Goal: Task Accomplishment & Management: Manage account settings

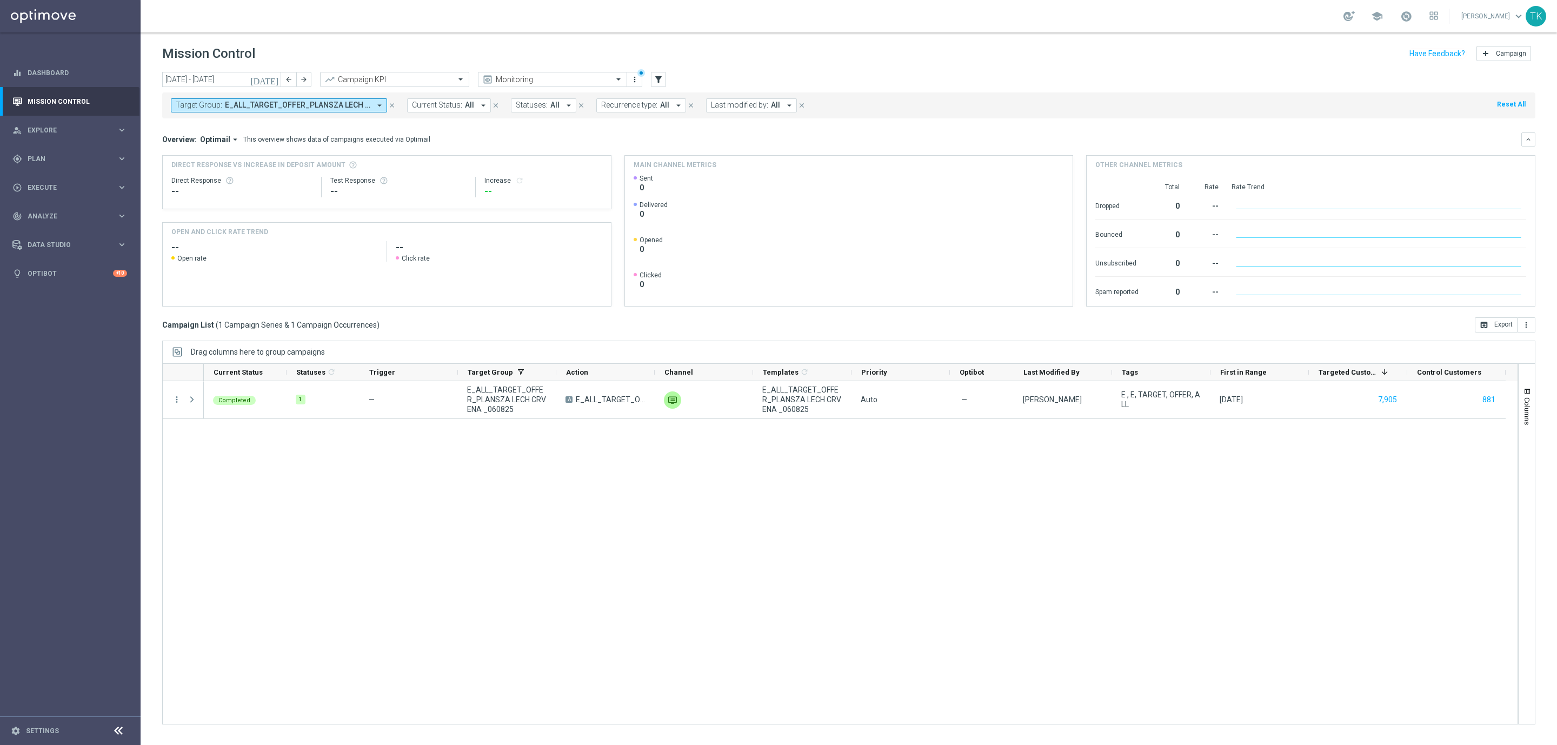
click at [321, 110] on button "Target Group: E_ALL_TARGET_OFFER_PLANSZA LECH CRVENA _060825 arrow_drop_down" at bounding box center [279, 105] width 216 height 14
click at [0, 0] on div "Clear" at bounding box center [0, 0] width 0 height 0
click at [229, 125] on input "text" at bounding box center [261, 125] width 158 height 9
paste input "E_ALL_TARGET_OFFER_PSG TOTTENHAM_130825"
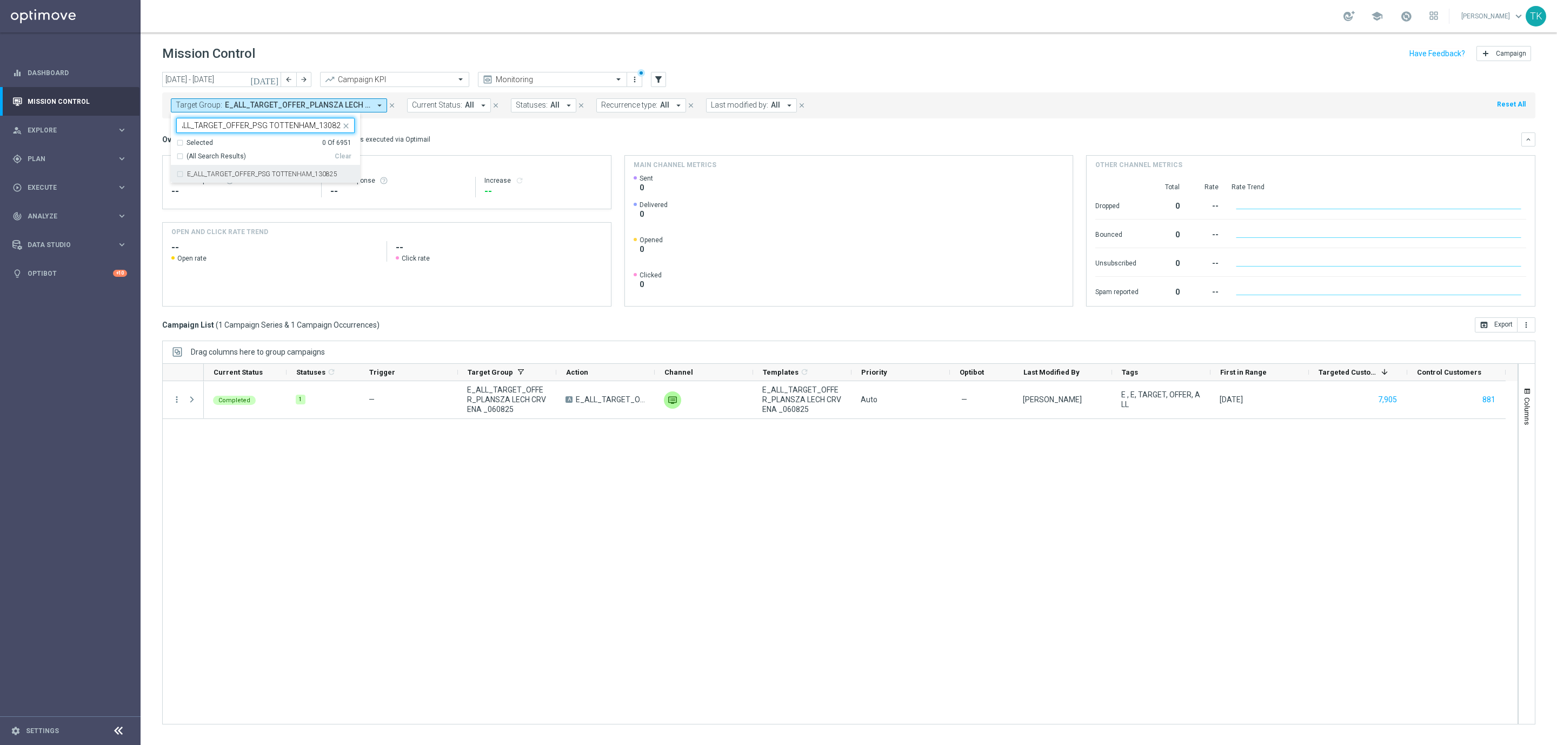
click at [222, 171] on label "E_ALL_TARGET_OFFER_PSG TOTTENHAM_130825" at bounding box center [262, 174] width 150 height 6
type input "E_ALL_TARGET_OFFER_PSG TOTTENHAM_130825"
click at [152, 148] on div "today 04 Aug 2025 - 10 Aug 2025 arrow_back arrow_forward Campaign KPI trending_…" at bounding box center [849, 403] width 1416 height 663
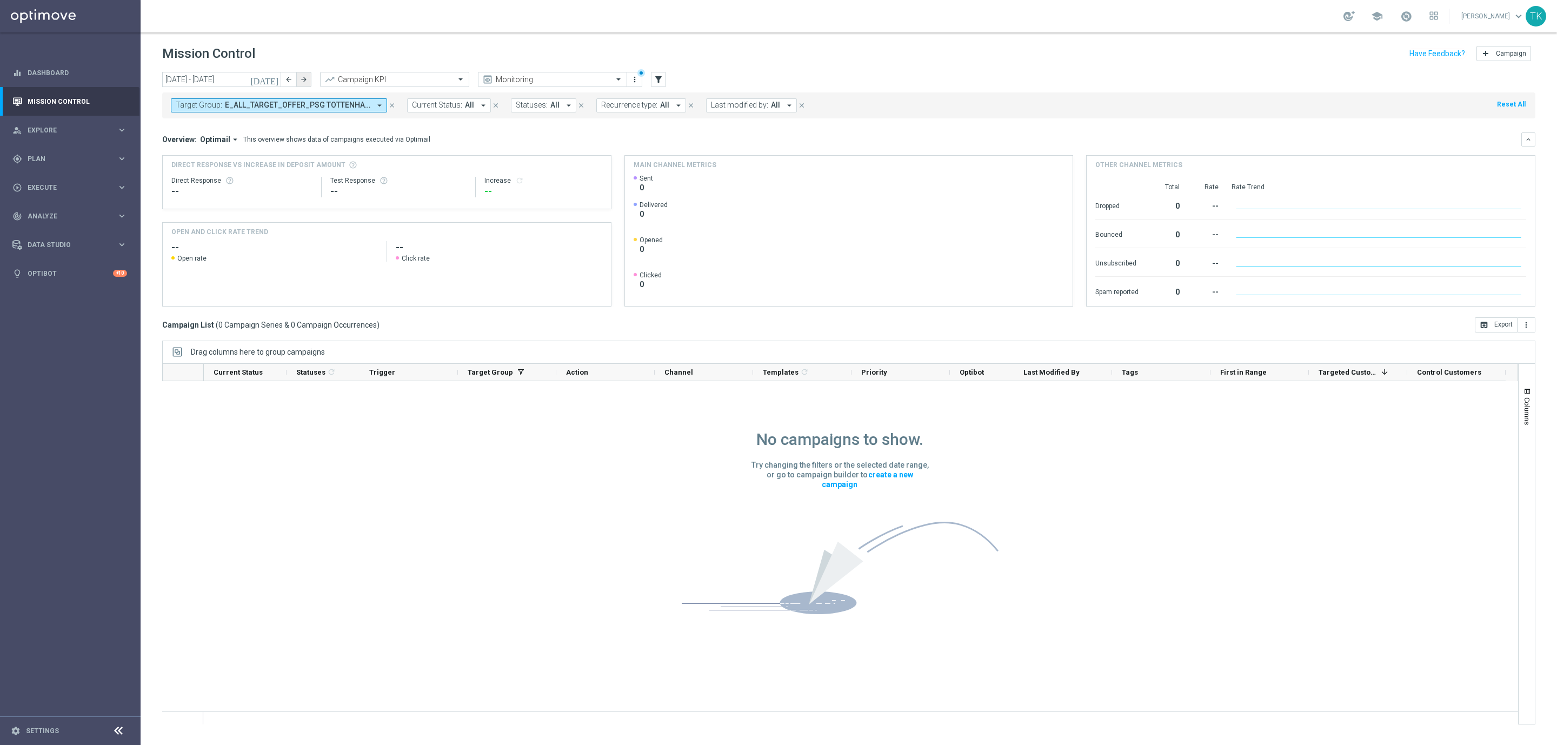
click at [307, 80] on icon "arrow_forward" at bounding box center [304, 80] width 8 height 8
type input "11 Aug 2025 - 17 Aug 2025"
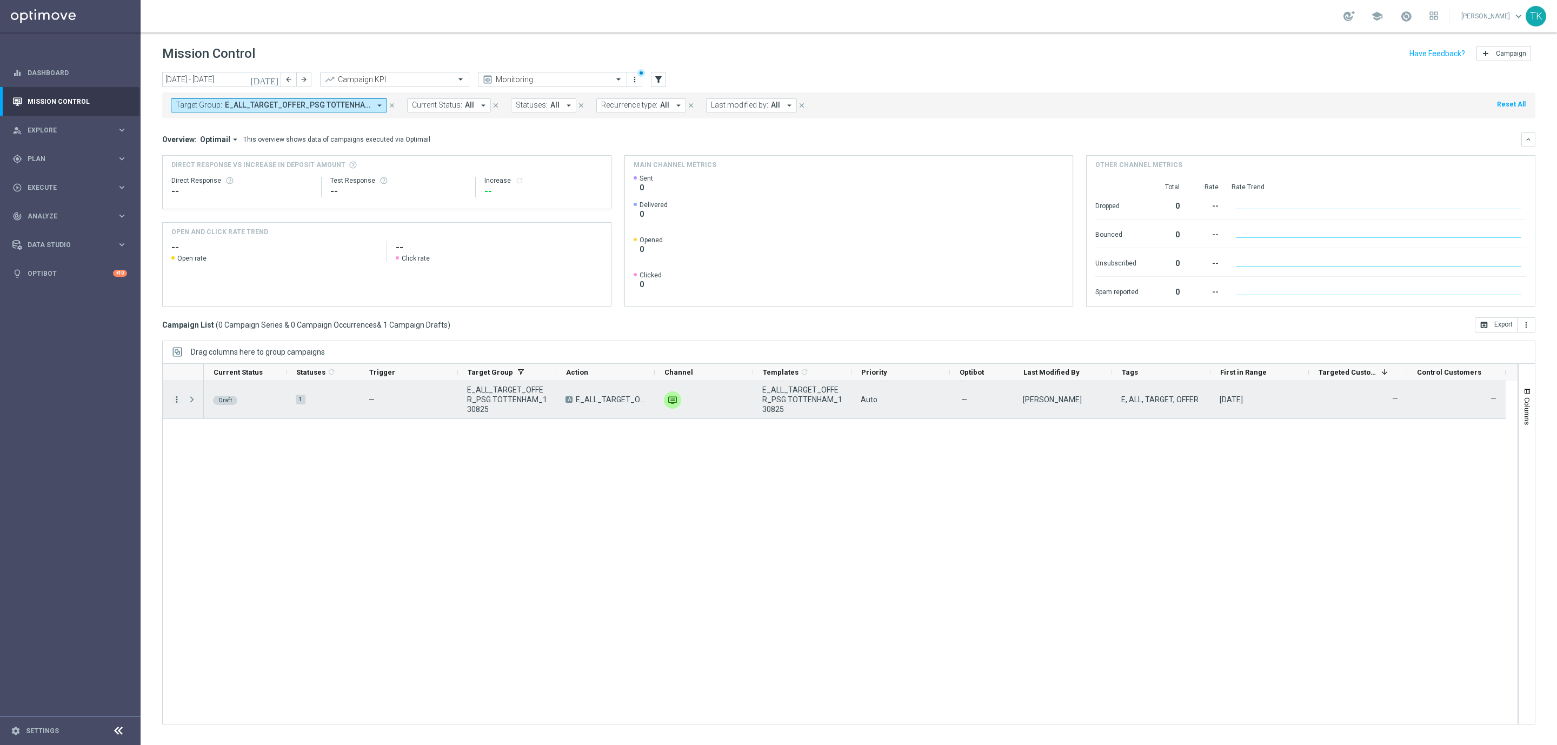
click at [176, 395] on icon "more_vert" at bounding box center [177, 400] width 10 height 10
click at [209, 443] on span "Edit" at bounding box center [204, 442] width 12 height 8
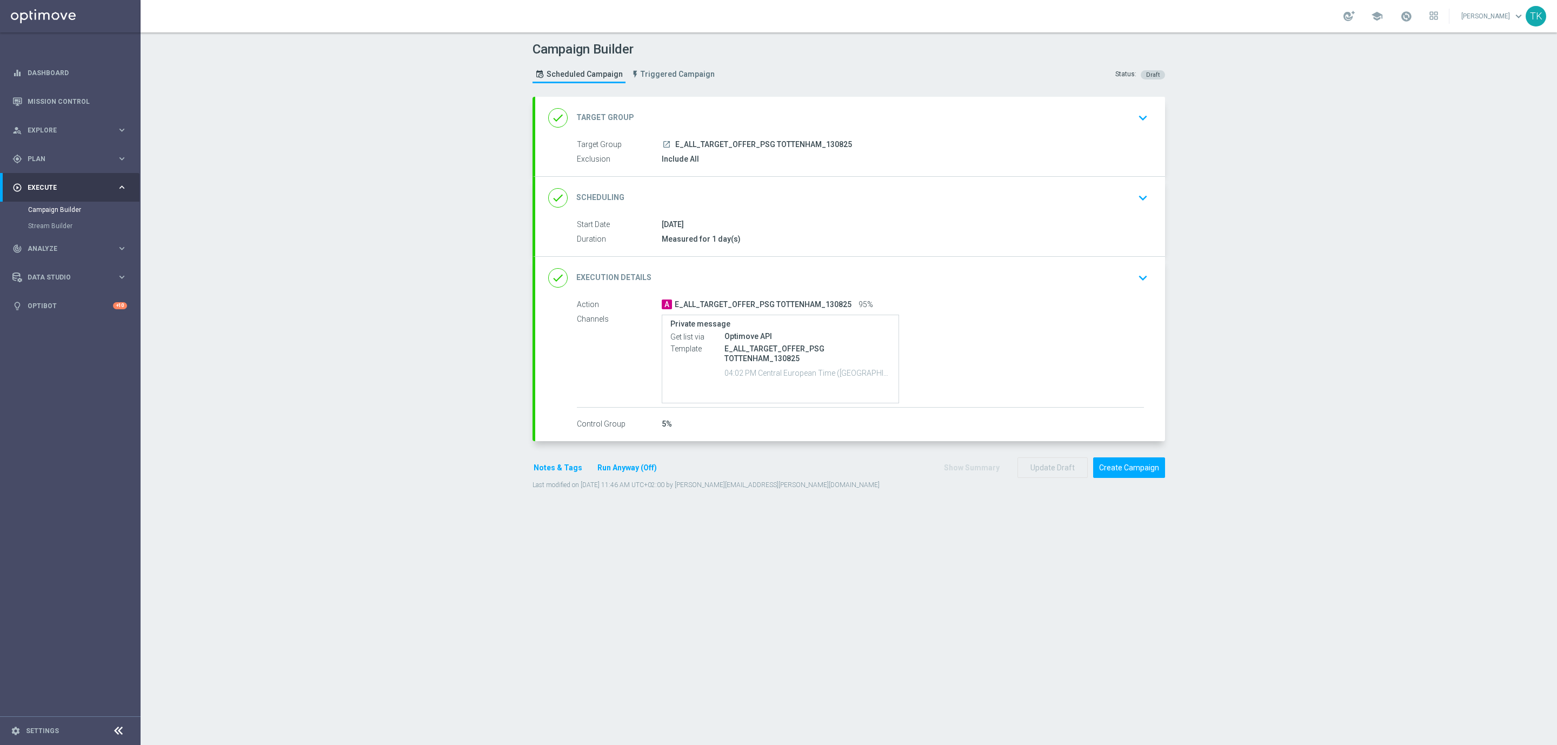
click at [805, 207] on div "done Scheduling keyboard_arrow_down" at bounding box center [850, 198] width 604 height 21
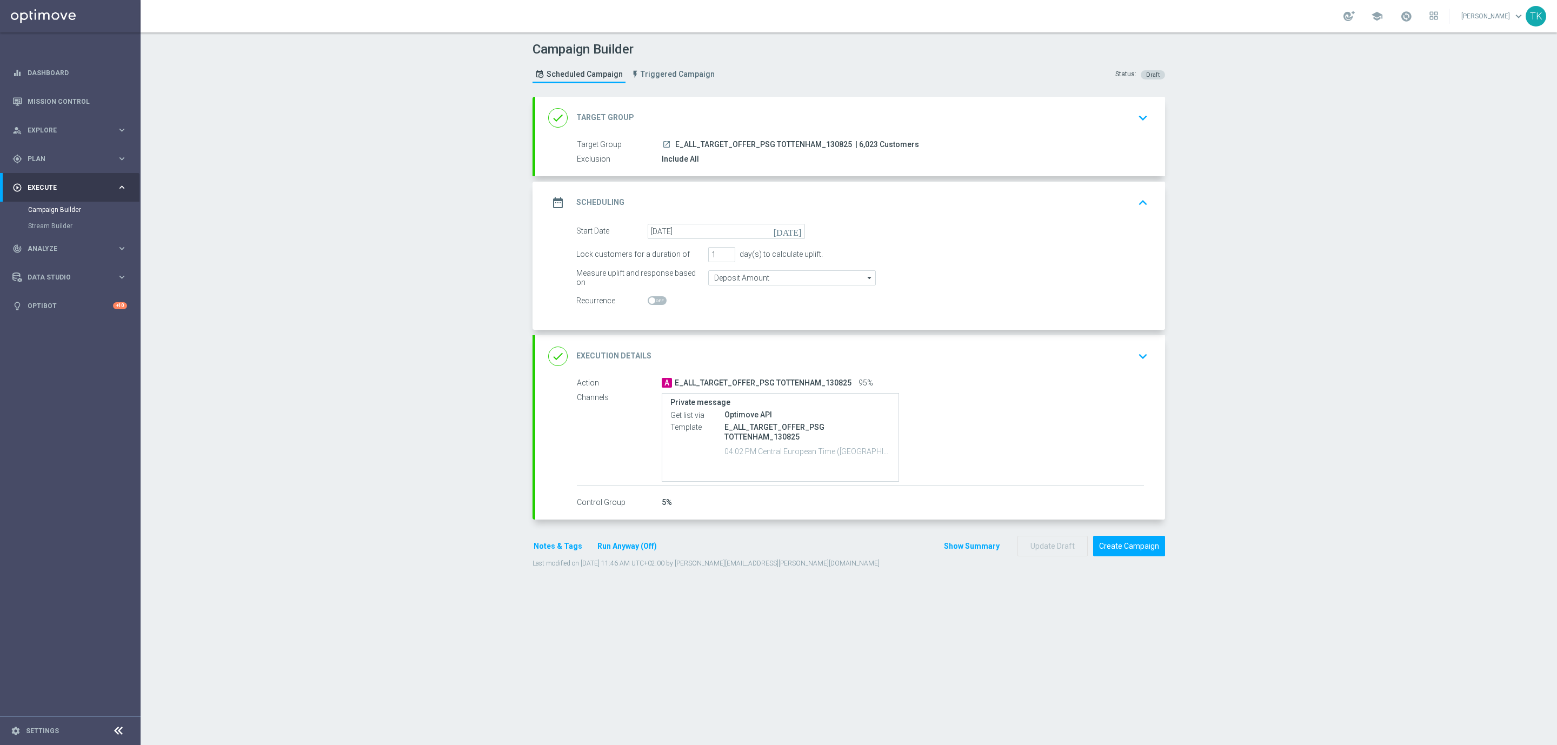
click at [949, 354] on div "done Execution Details keyboard_arrow_down" at bounding box center [850, 356] width 604 height 21
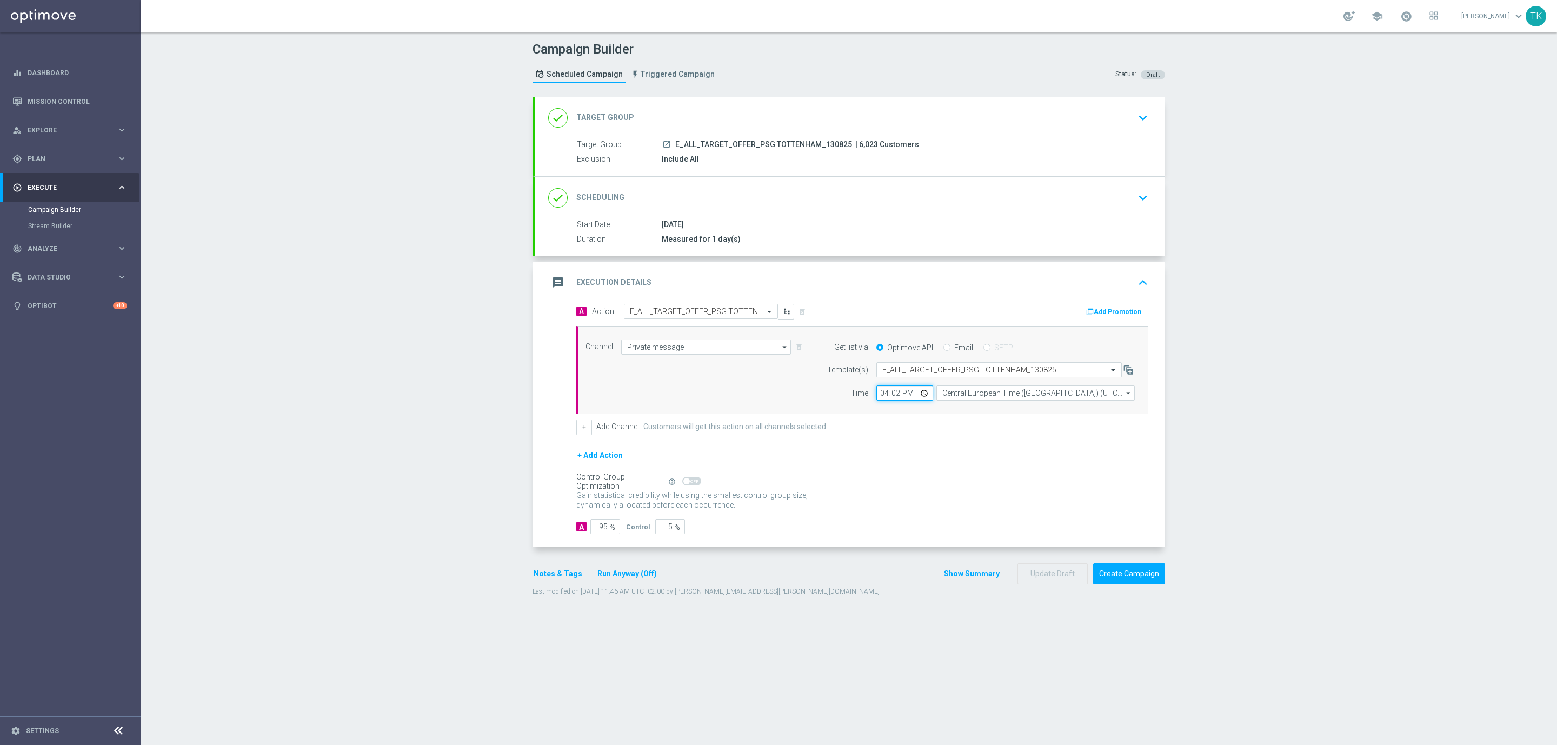
click at [876, 394] on input "16:02" at bounding box center [904, 392] width 57 height 15
type input "17:02"
click at [953, 214] on div "done Scheduling keyboard_arrow_down" at bounding box center [850, 198] width 630 height 42
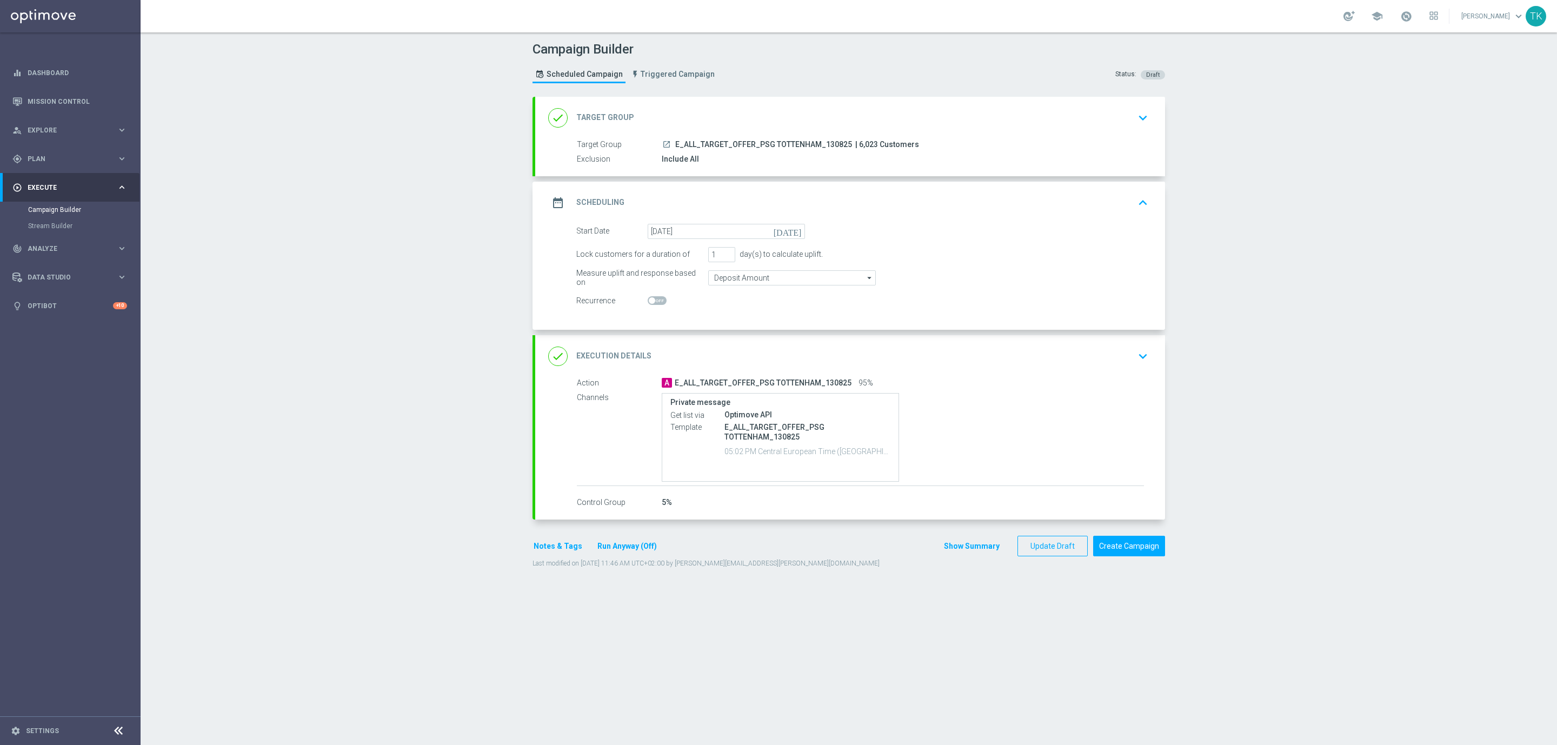
click at [800, 122] on div "done Target Group keyboard_arrow_down" at bounding box center [850, 118] width 604 height 21
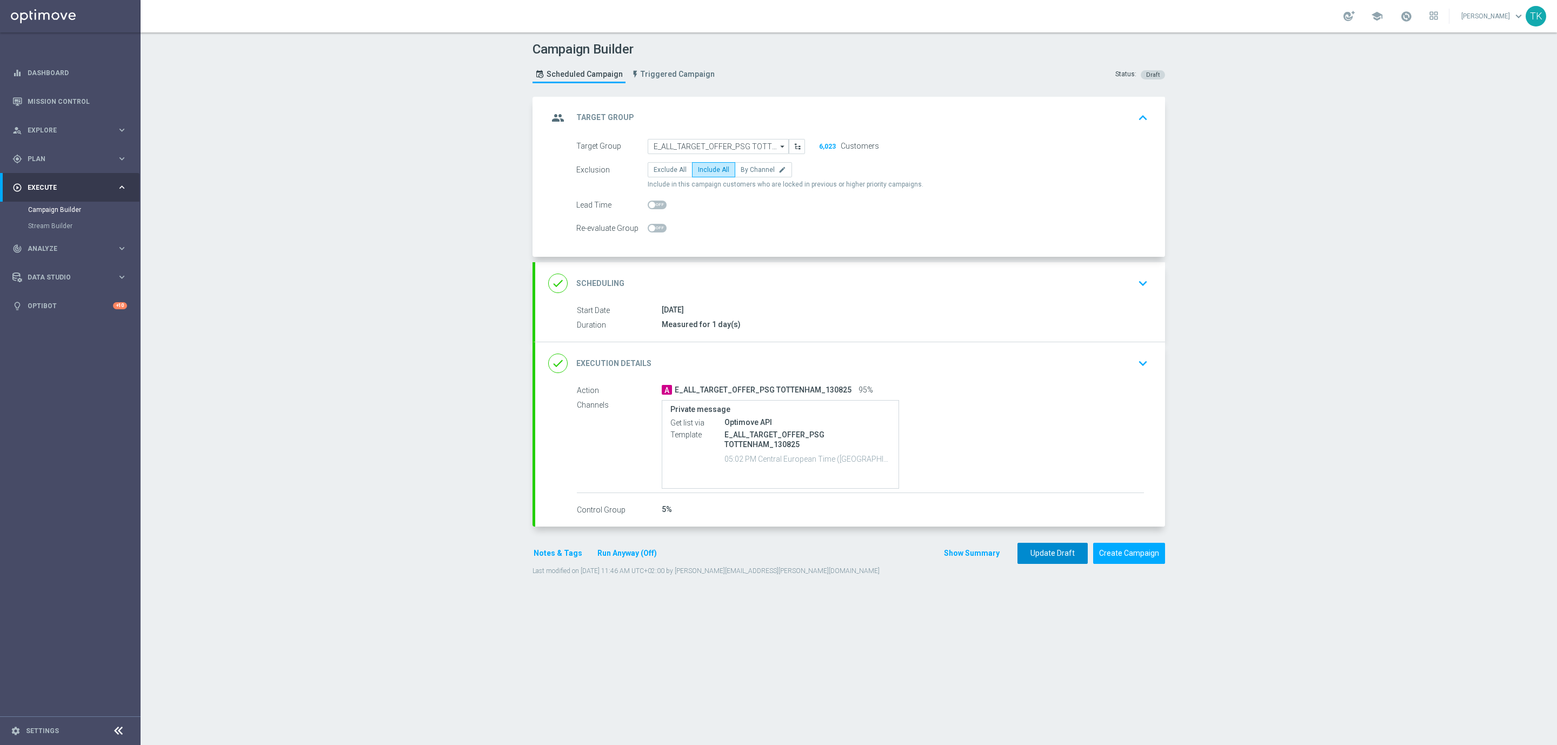
click at [1028, 556] on button "Update Draft" at bounding box center [1052, 553] width 70 height 21
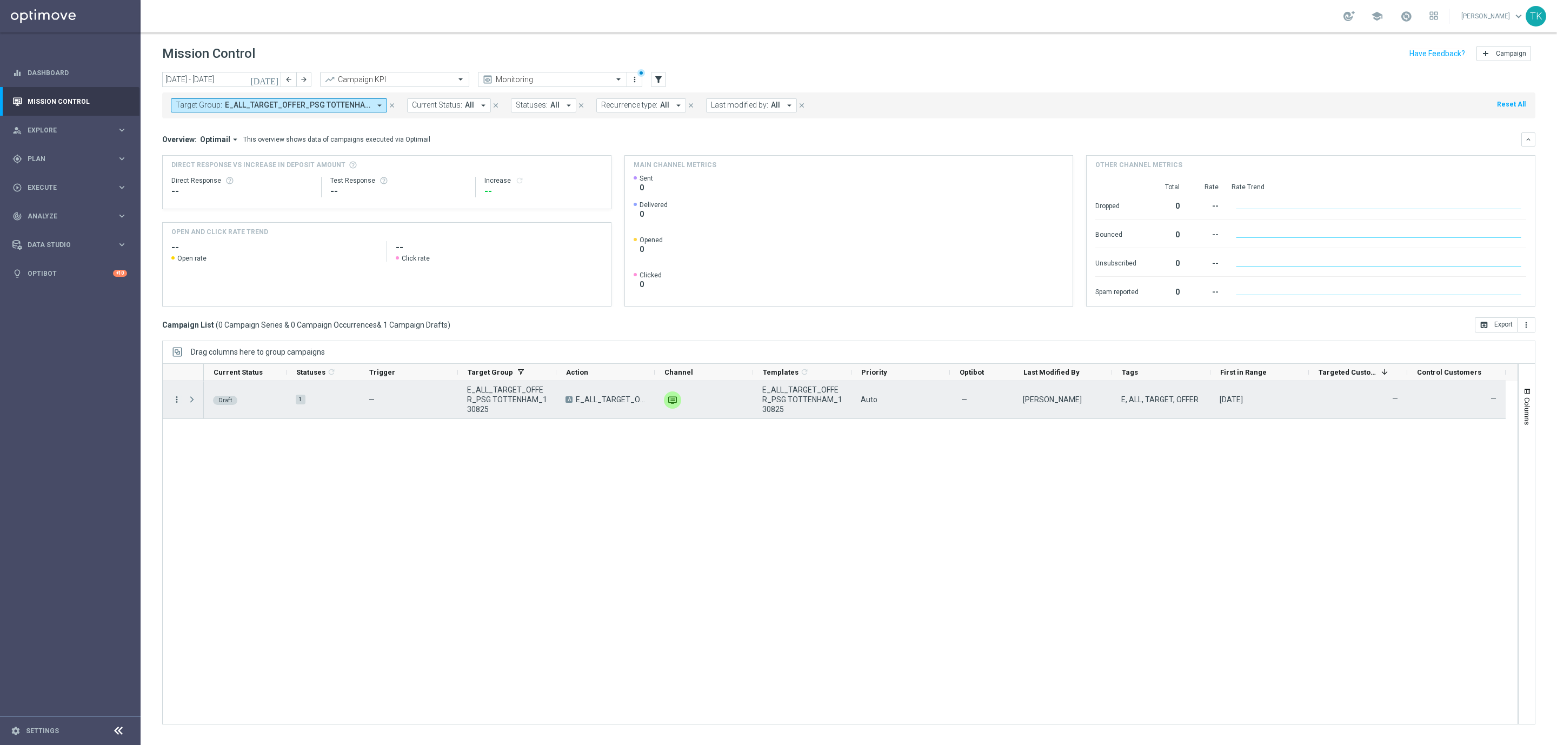
click at [177, 400] on icon "more_vert" at bounding box center [177, 400] width 10 height 10
click at [210, 443] on div "Edit" at bounding box center [248, 442] width 101 height 8
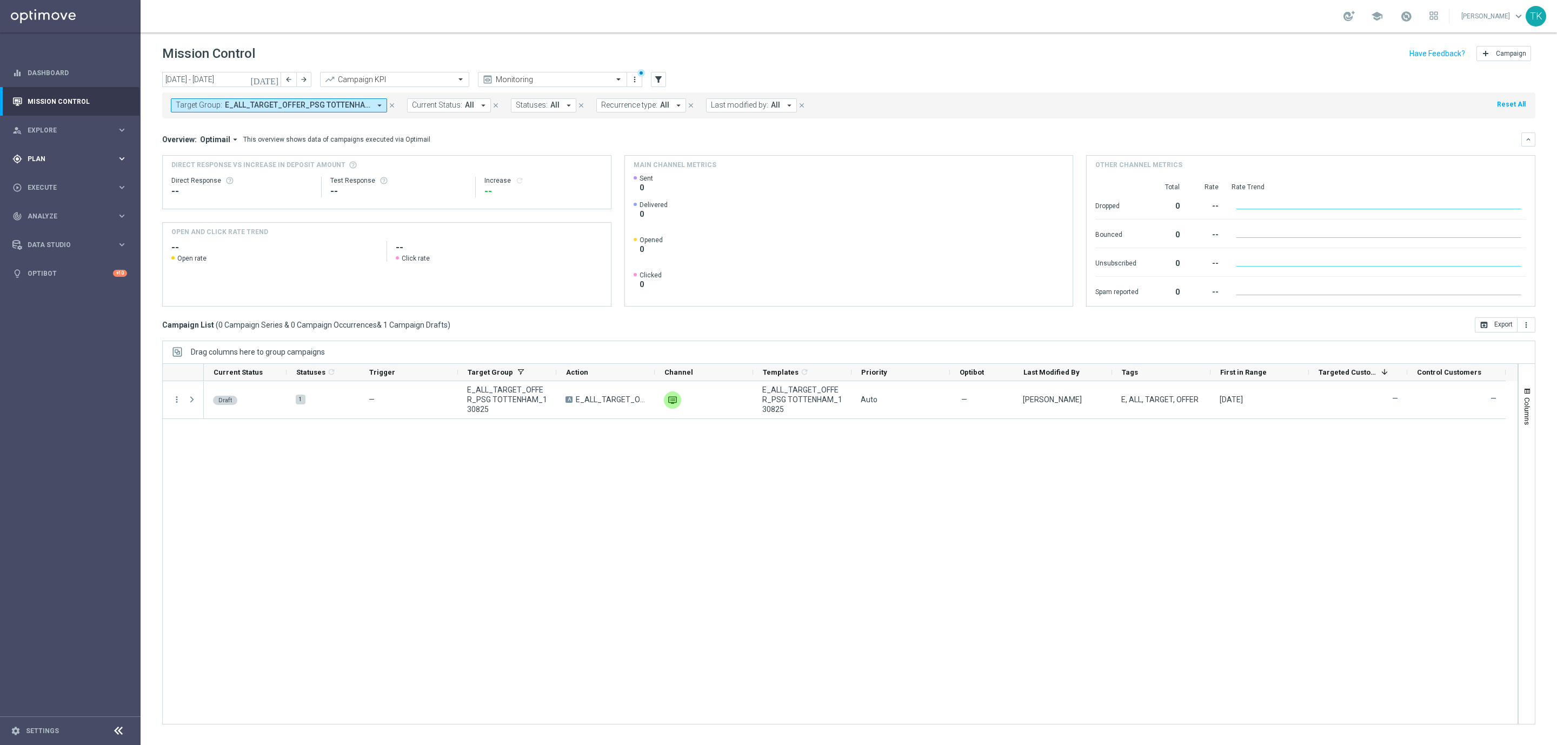
click at [36, 154] on div "gps_fixed Plan" at bounding box center [64, 159] width 104 height 10
click at [39, 176] on div "Target Groups" at bounding box center [83, 181] width 111 height 16
click at [45, 183] on link "Target Groups" at bounding box center [70, 181] width 84 height 9
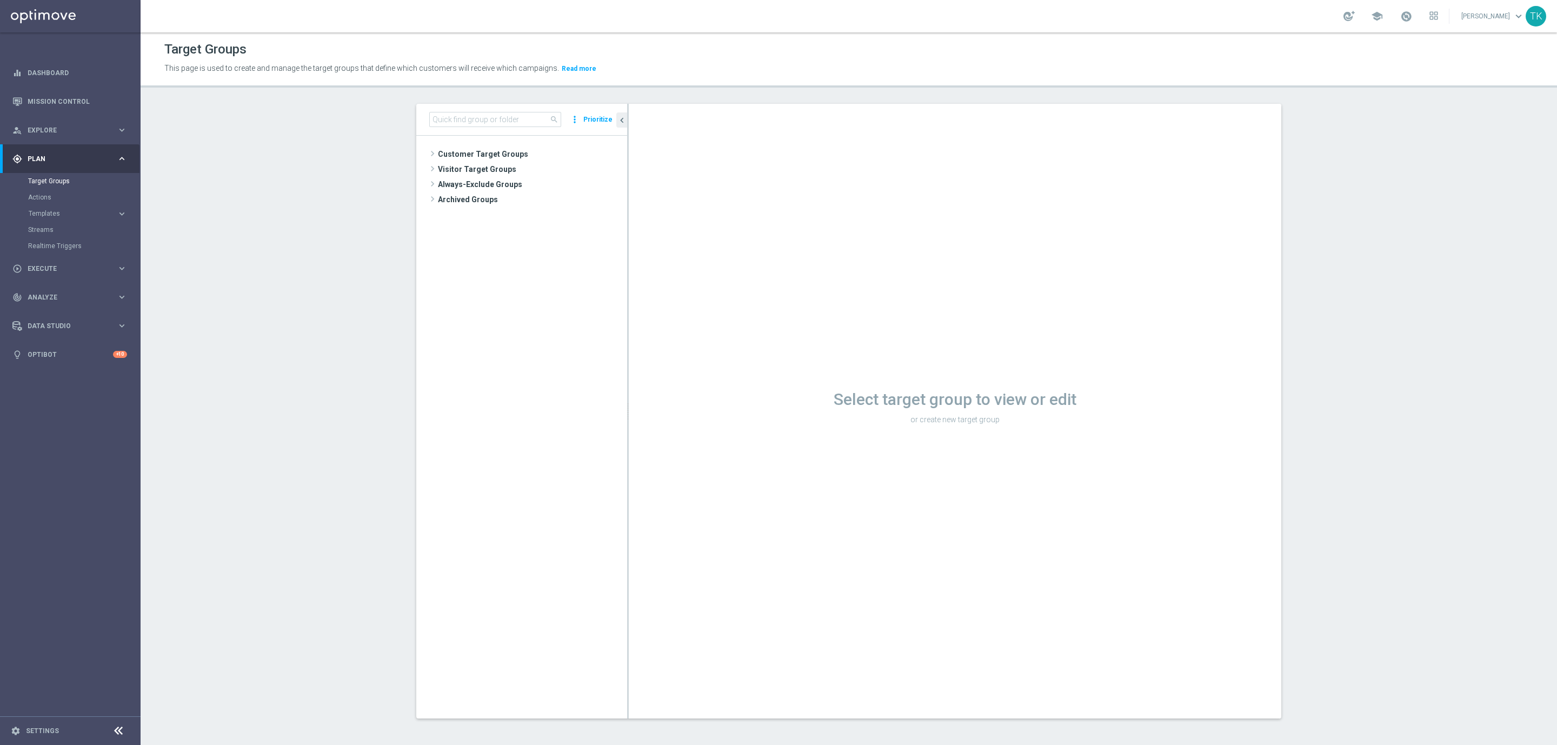
click at [453, 127] on div "search more_vert Prioritize" at bounding box center [521, 120] width 211 height 32
click at [448, 115] on input at bounding box center [495, 119] width 132 height 15
paste input "E_ALL_TARGET_OFFER PLANSZA I CASHBACK REM_150825"
type input "E_ALL_TARGET_OFFER PLANSZA I CASHBACK REM_150825"
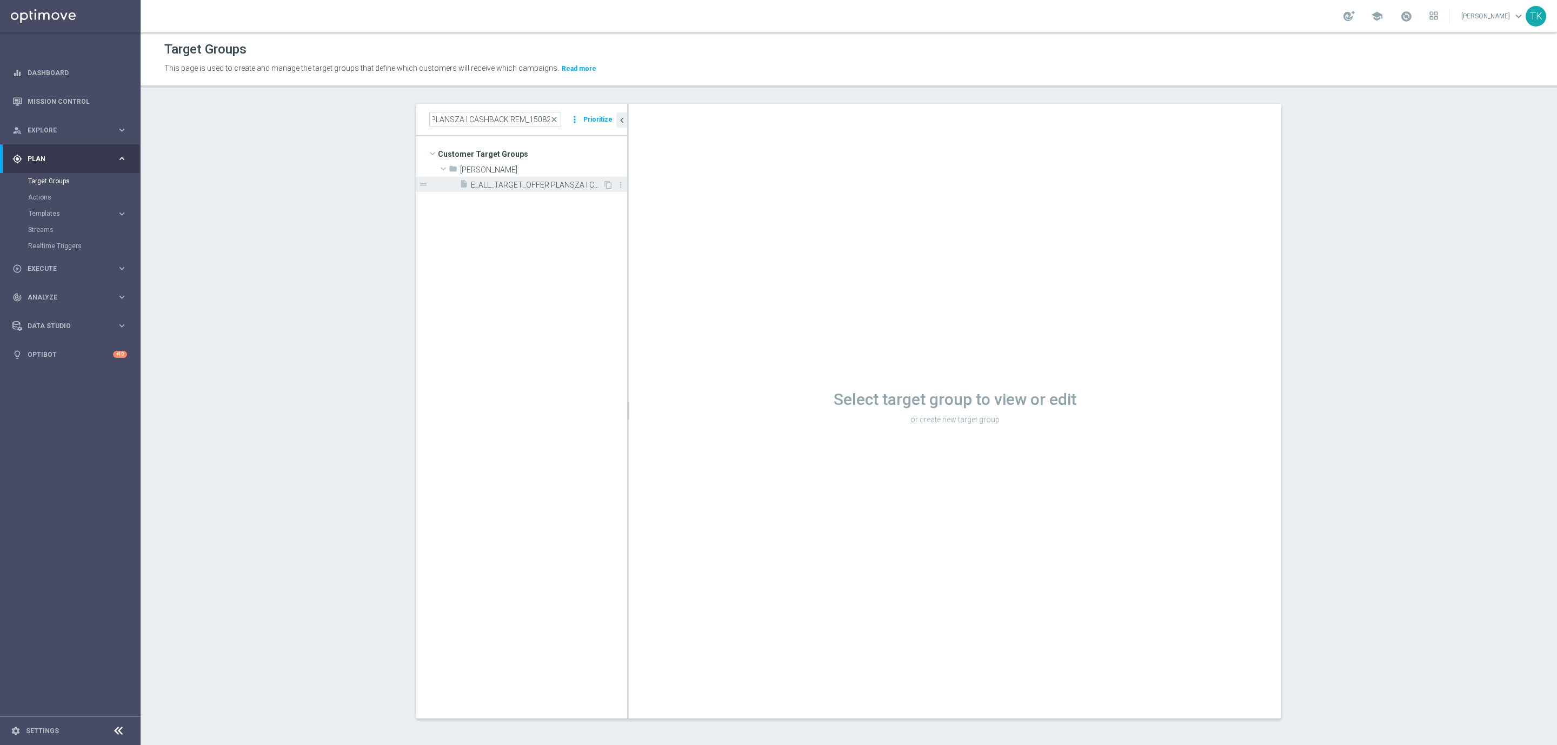
scroll to position [0, 0]
click at [519, 192] on div "insert_drive_file E_ALL_TARGET_OFFER PLANSZA I CASHBACK REM_150825" at bounding box center [531, 184] width 143 height 15
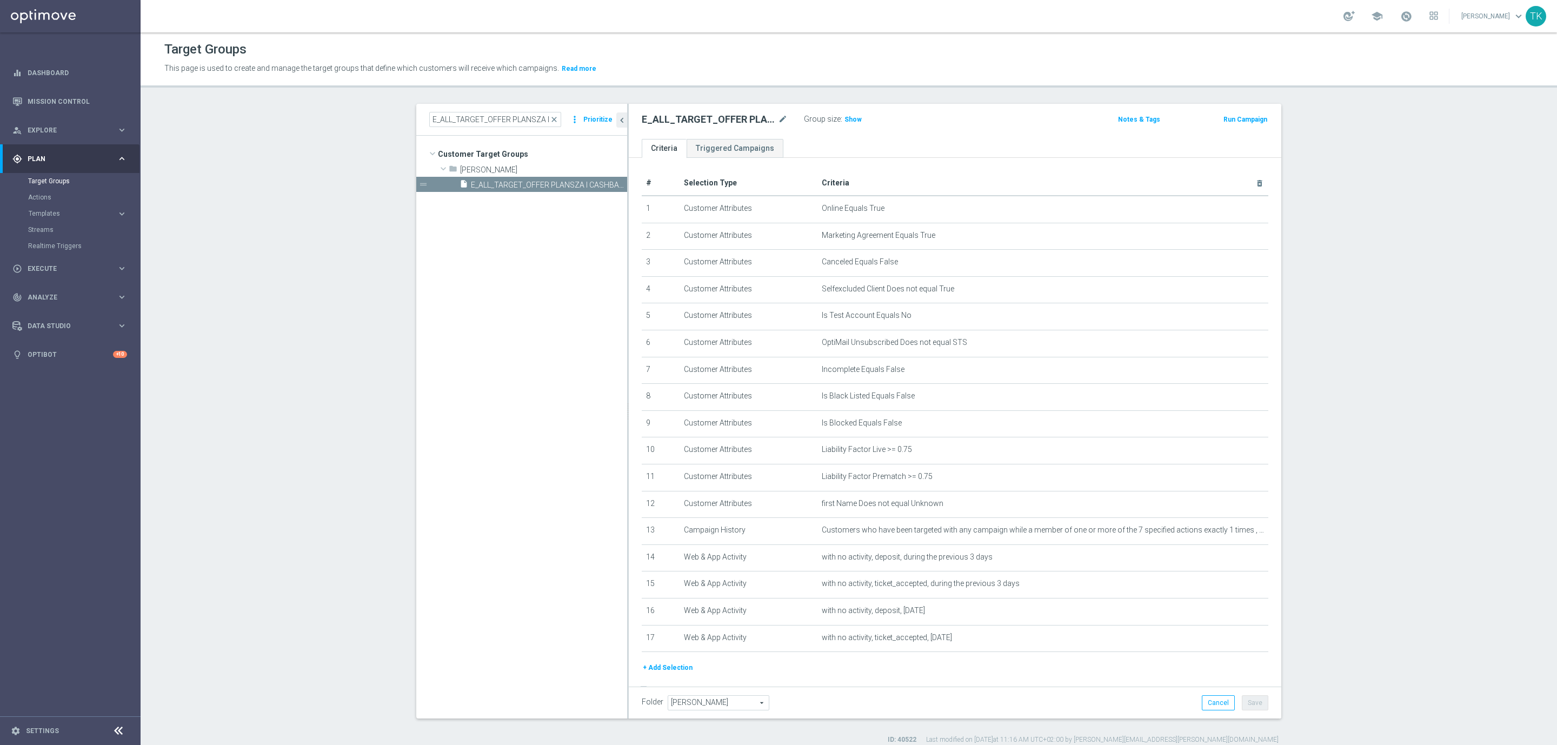
click at [658, 666] on button "+ Add Selection" at bounding box center [668, 668] width 52 height 12
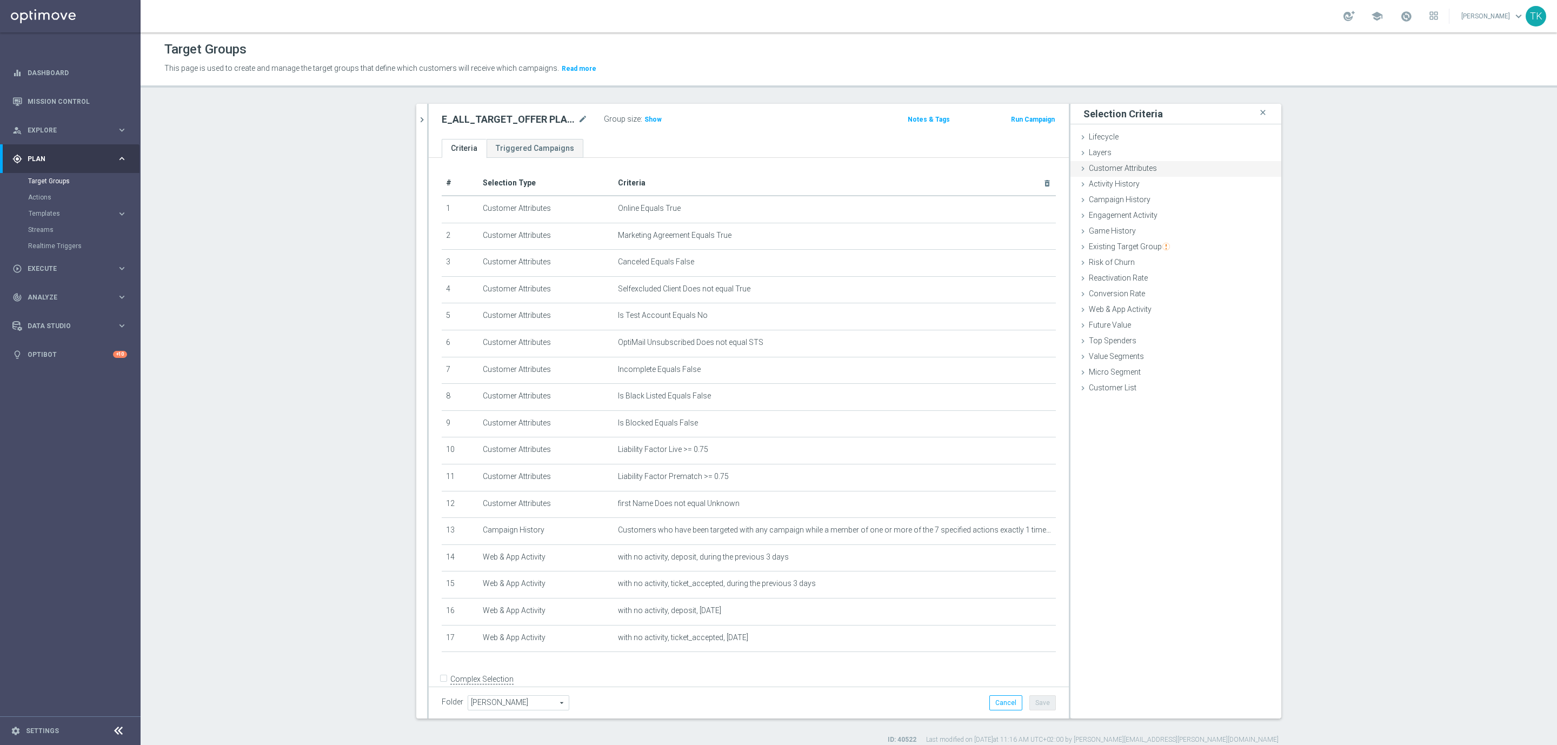
click at [1128, 168] on span "Customer Attributes" at bounding box center [1123, 168] width 68 height 9
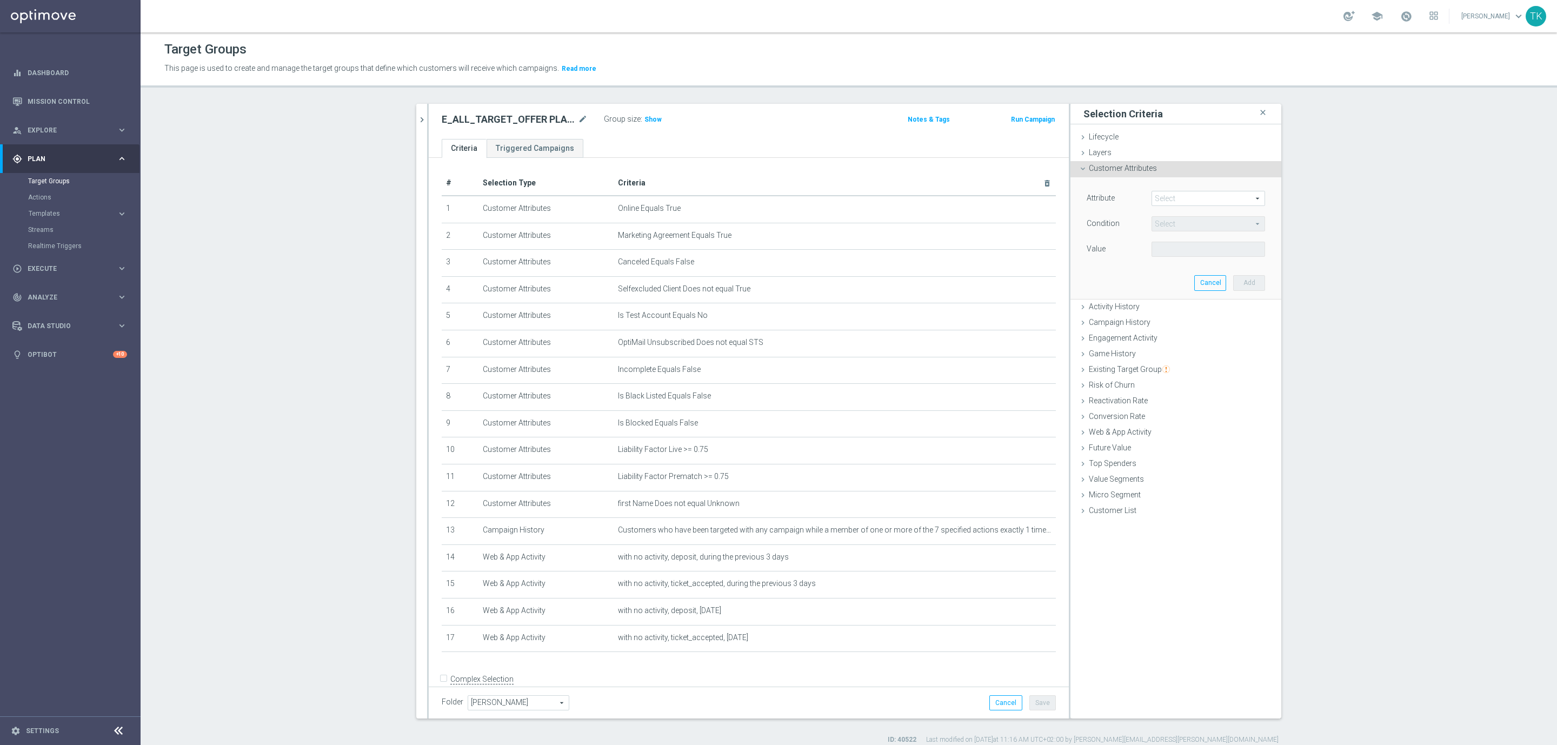
click at [1173, 196] on span at bounding box center [1208, 198] width 112 height 14
click at [1168, 195] on input "search" at bounding box center [1209, 198] width 114 height 15
type input "days since first depo"
click at [1189, 211] on span "Days Since First Deposit" at bounding box center [1208, 214] width 103 height 9
type input "Days Since First Deposit"
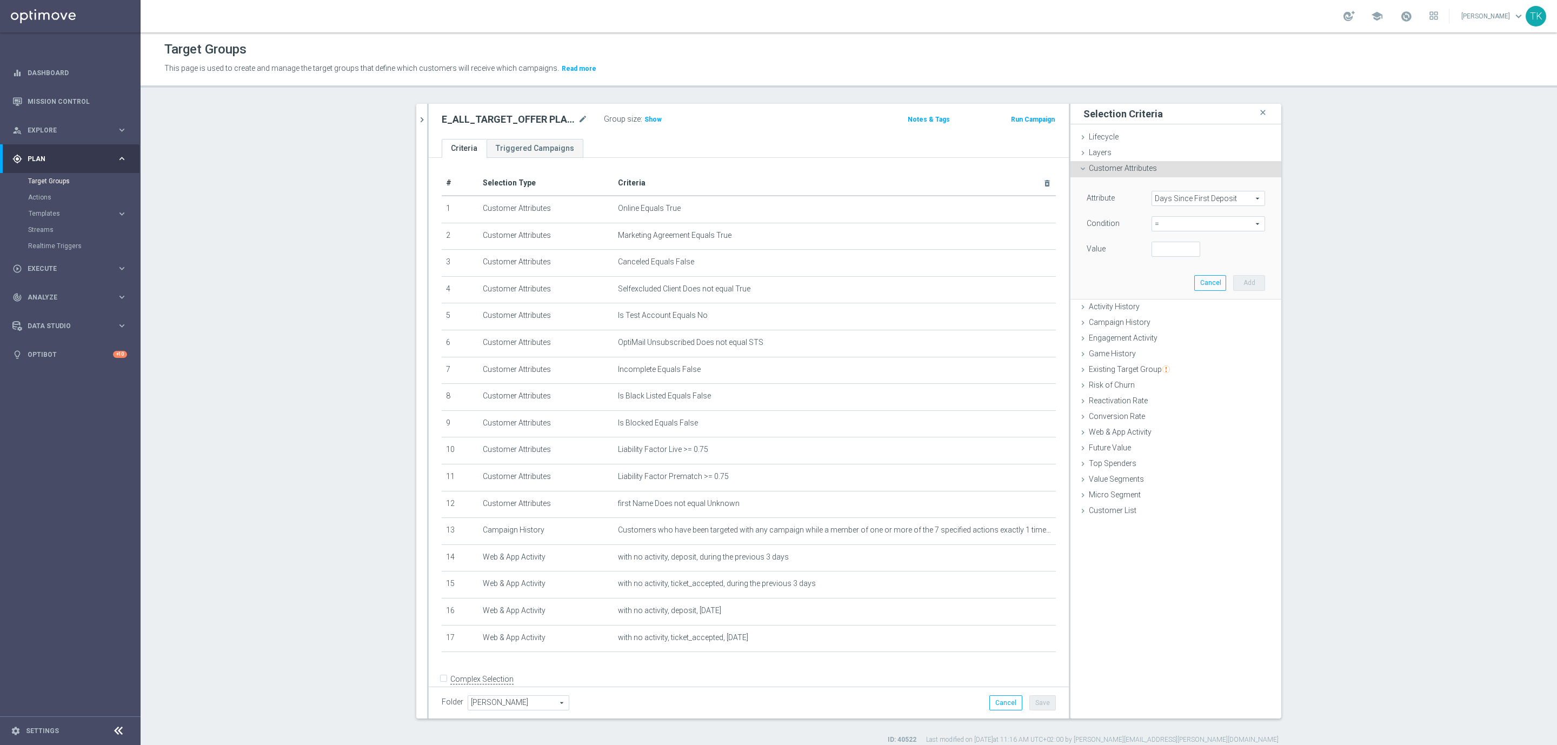
click at [1160, 225] on span "=" at bounding box center [1208, 224] width 112 height 14
click at [1173, 321] on span "between" at bounding box center [1208, 324] width 103 height 9
type input "between"
click at [1168, 254] on input "number" at bounding box center [1176, 249] width 49 height 15
type input "1"
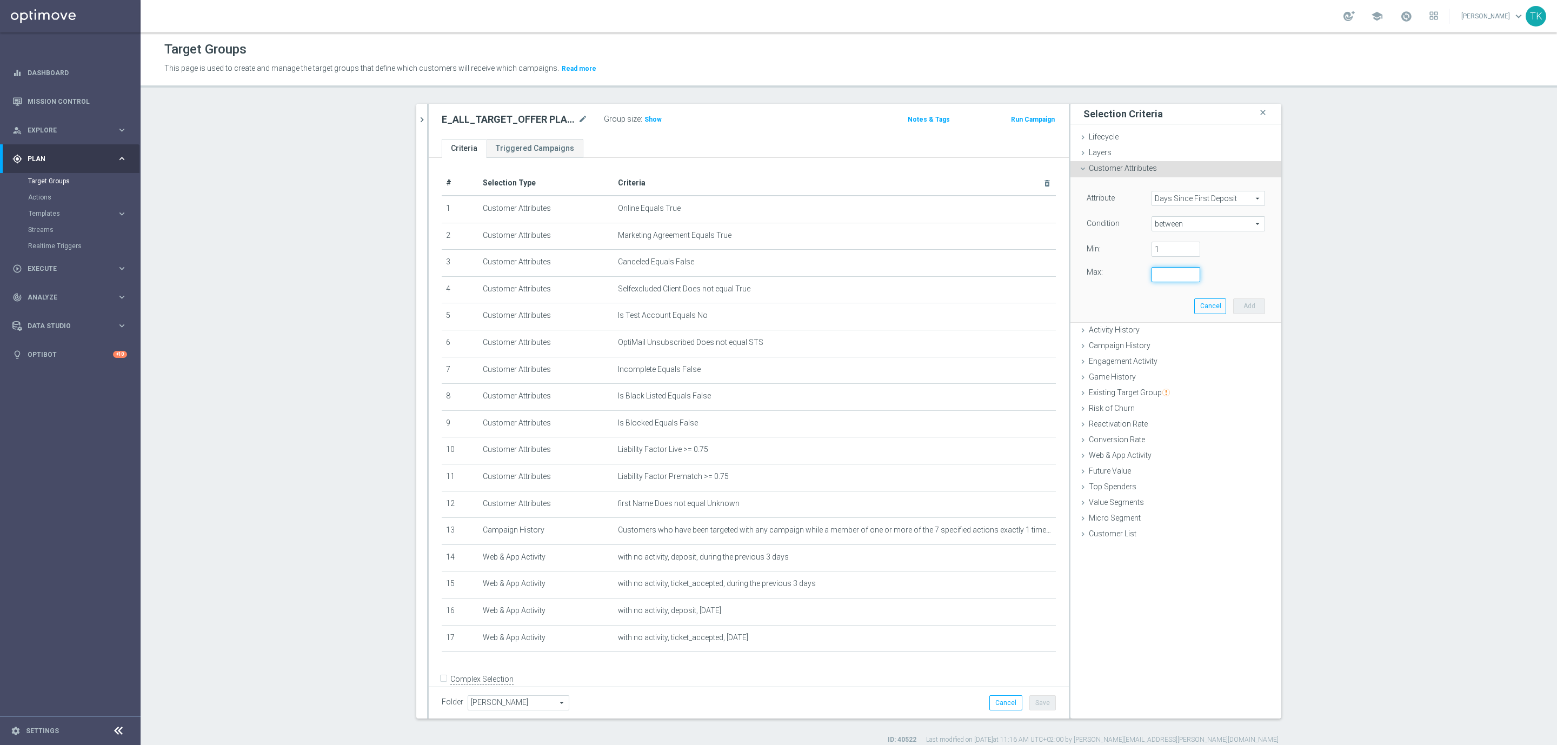
click at [1170, 278] on input "number" at bounding box center [1176, 274] width 49 height 15
type input "30"
click at [1239, 305] on button "Add" at bounding box center [1249, 305] width 32 height 15
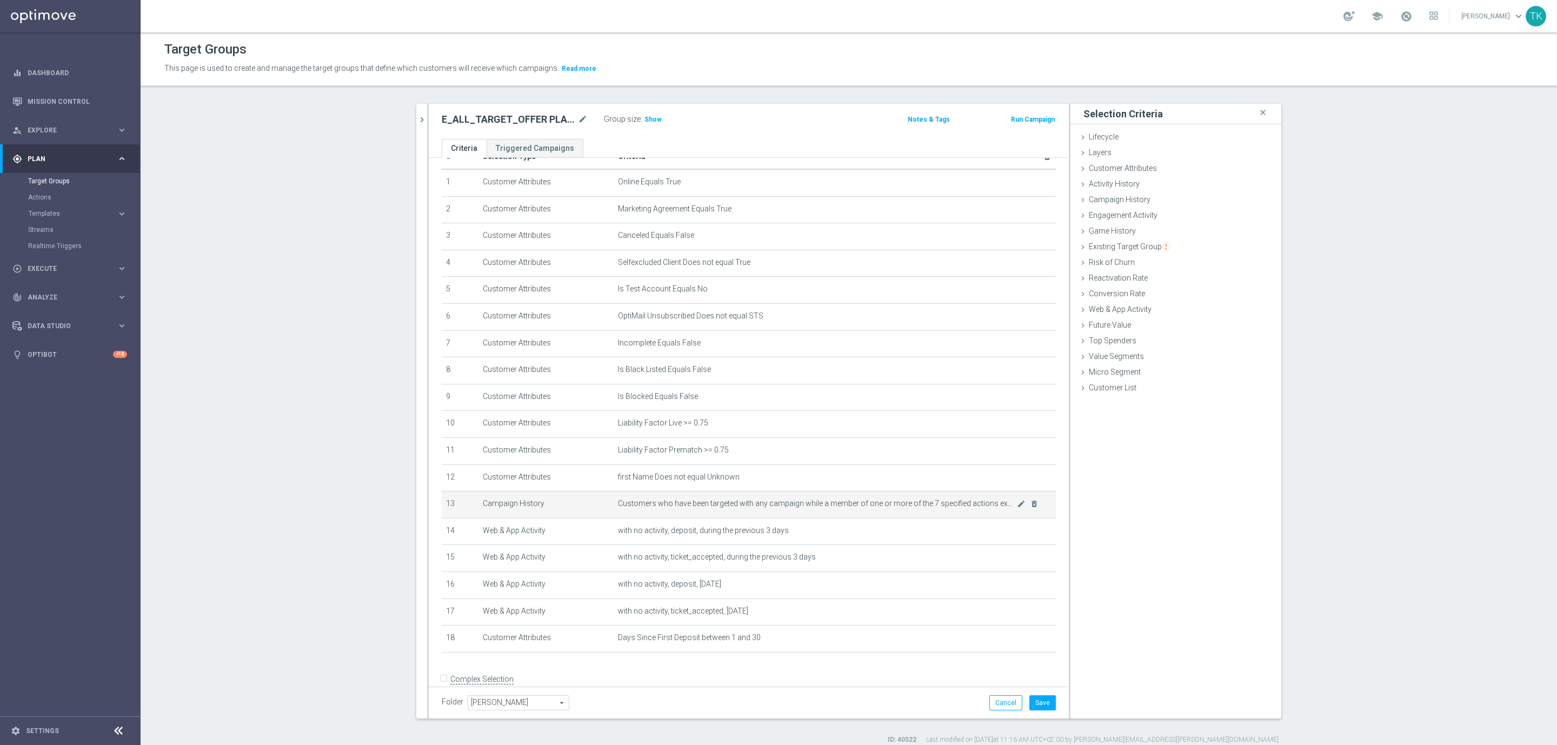
scroll to position [41, 0]
click at [645, 118] on span "Show" at bounding box center [652, 120] width 17 height 8
click at [1030, 703] on button "Save" at bounding box center [1042, 702] width 26 height 15
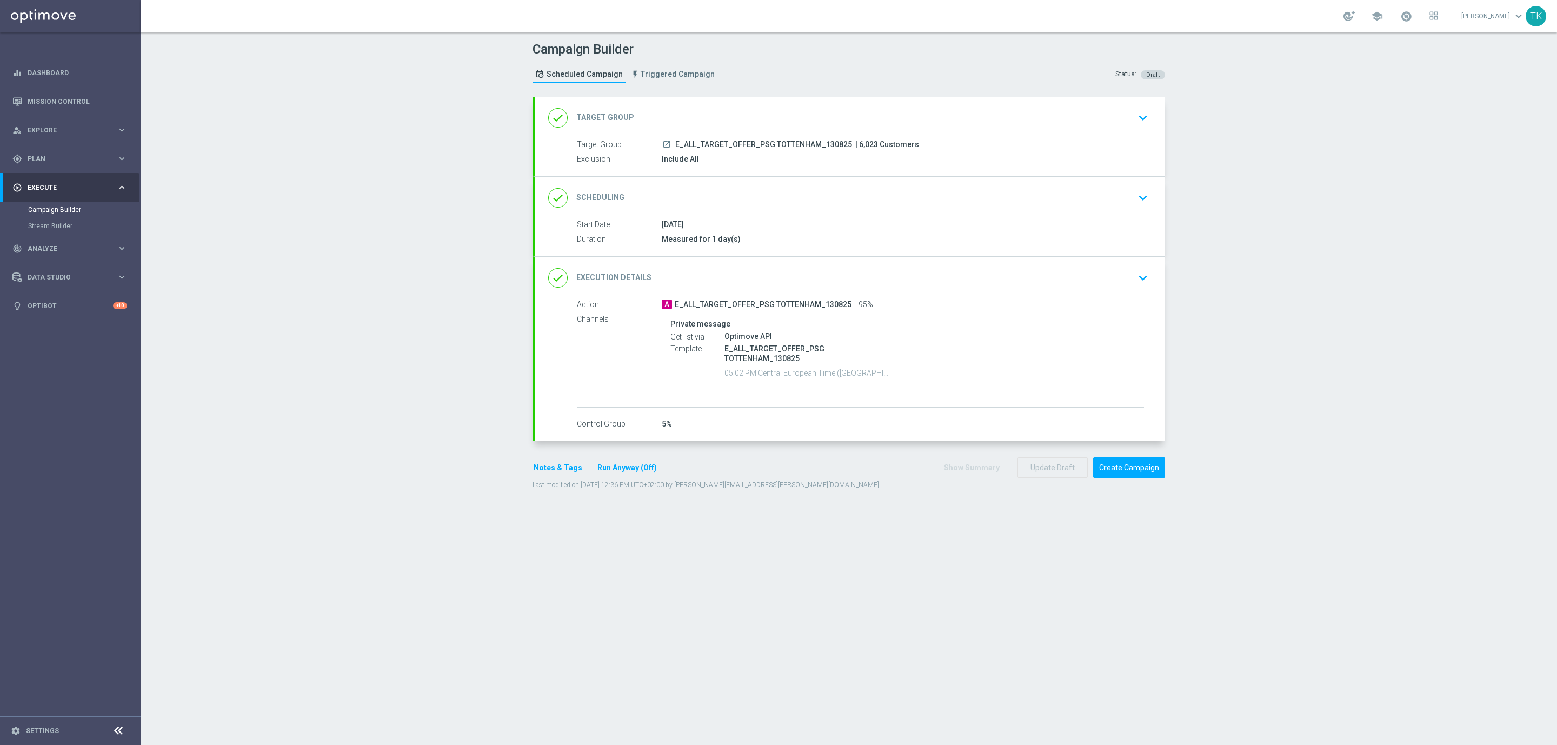
click at [723, 147] on span "E_ALL_TARGET_OFFER_PSG TOTTENHAM_130825" at bounding box center [763, 145] width 177 height 10
copy div "E_ALL_TARGET_OFFER_PSG TOTTENHAM_130825"
click at [761, 78] on div "Campaign Builder Scheduled Campaign Triggered Campaign Status: Draft" at bounding box center [848, 64] width 649 height 50
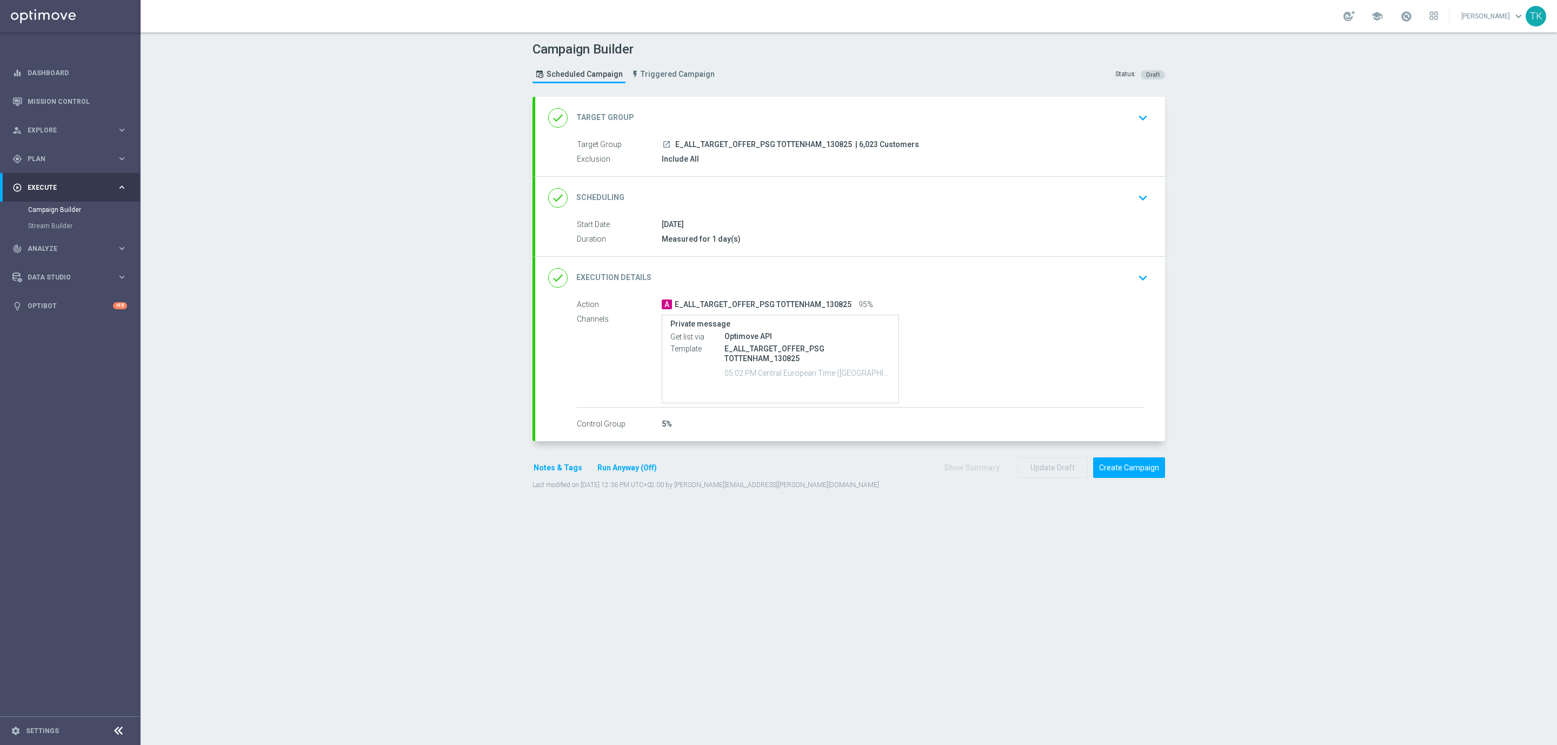
click at [545, 469] on button "Notes & Tags" at bounding box center [558, 468] width 51 height 14
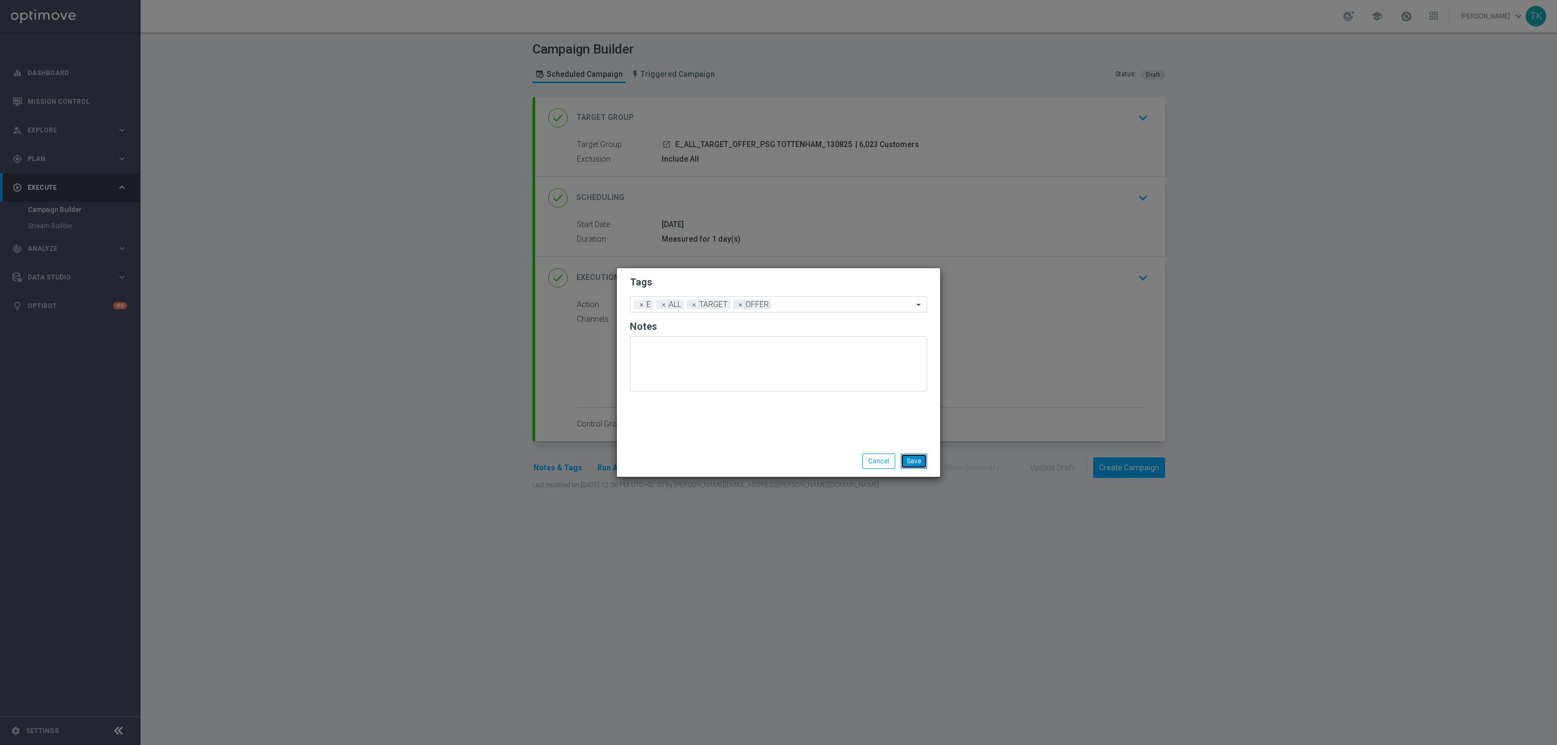
click at [910, 464] on button "Save" at bounding box center [914, 461] width 26 height 15
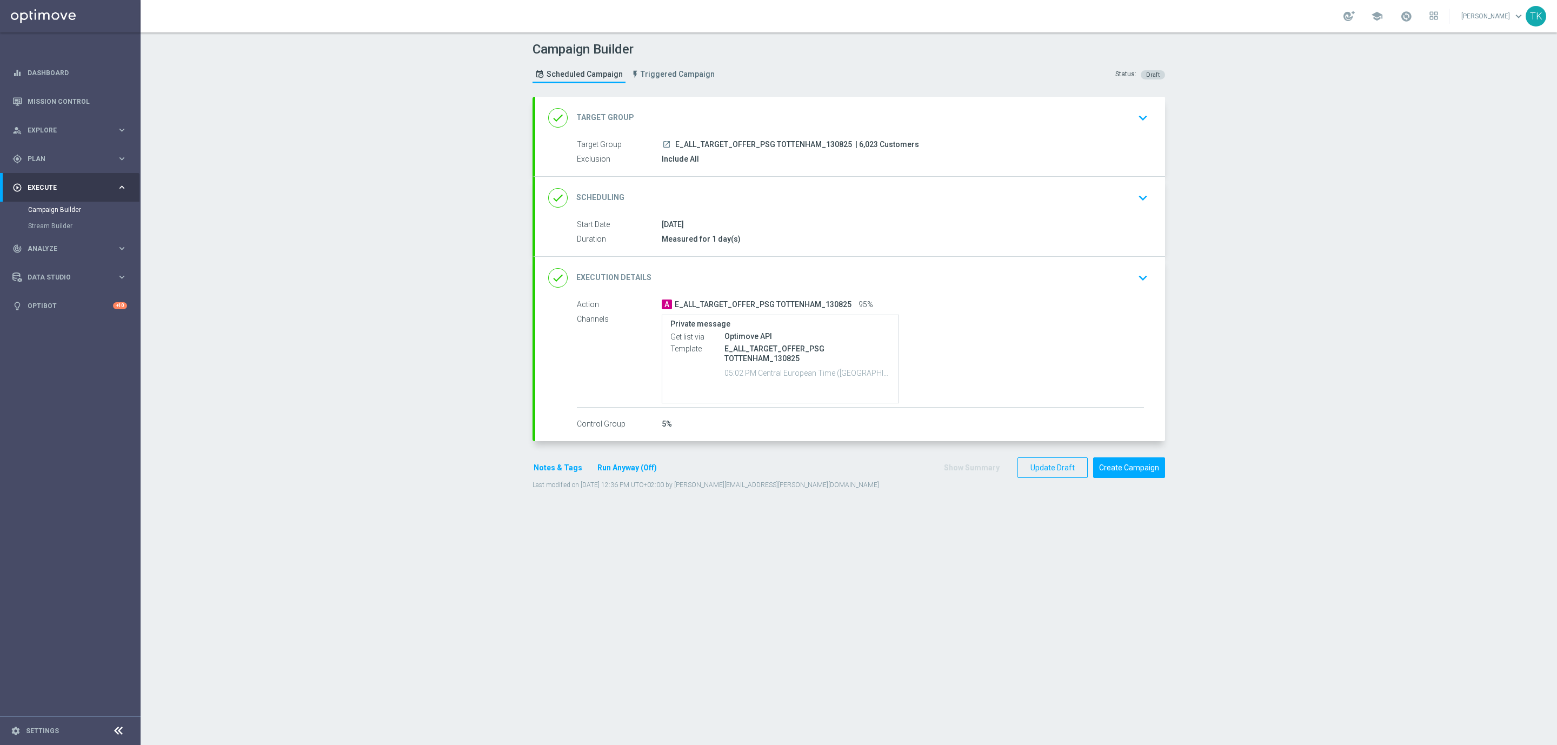
click at [859, 211] on div "done Scheduling keyboard_arrow_down" at bounding box center [850, 198] width 630 height 42
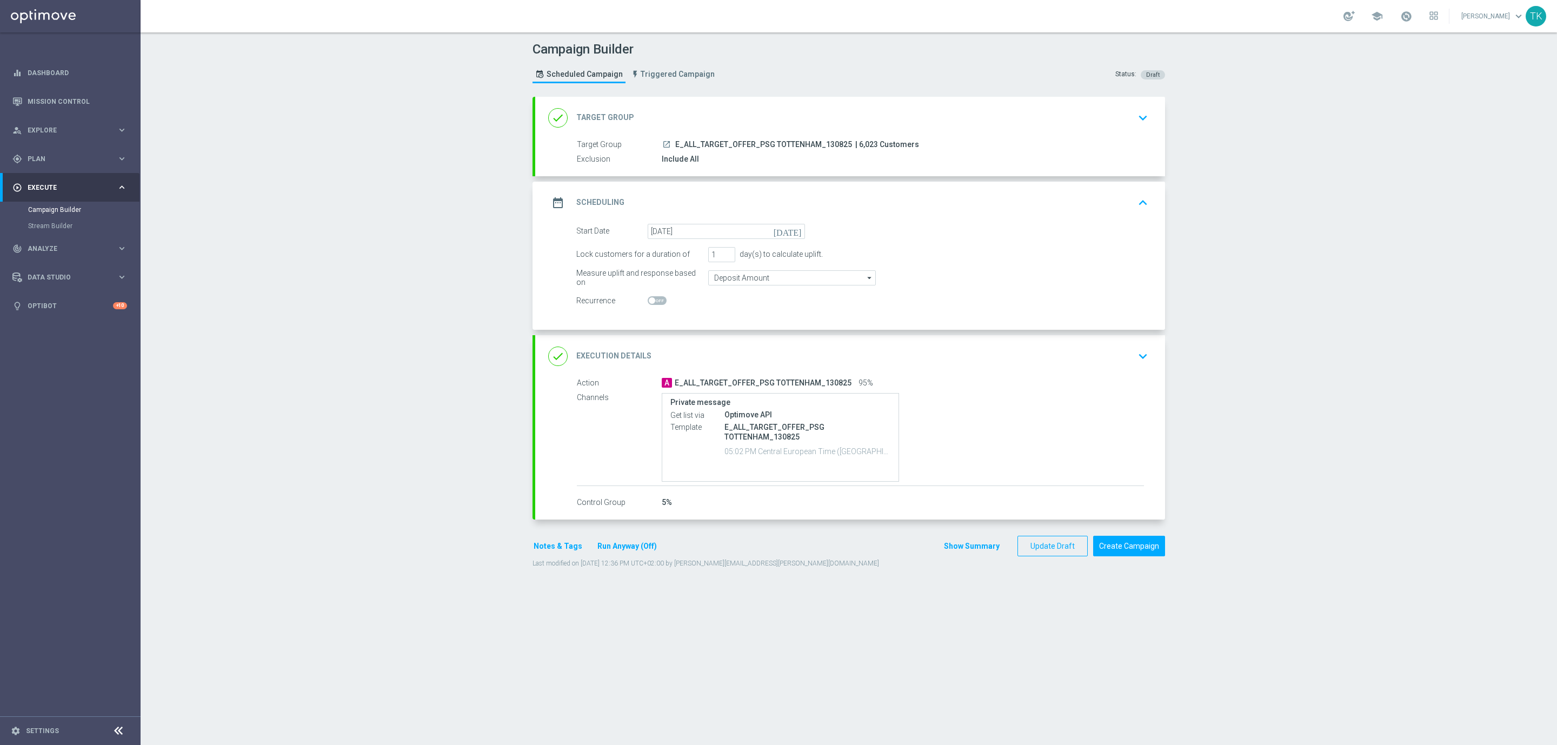
click at [894, 211] on div "date_range Scheduling keyboard_arrow_up" at bounding box center [850, 202] width 604 height 21
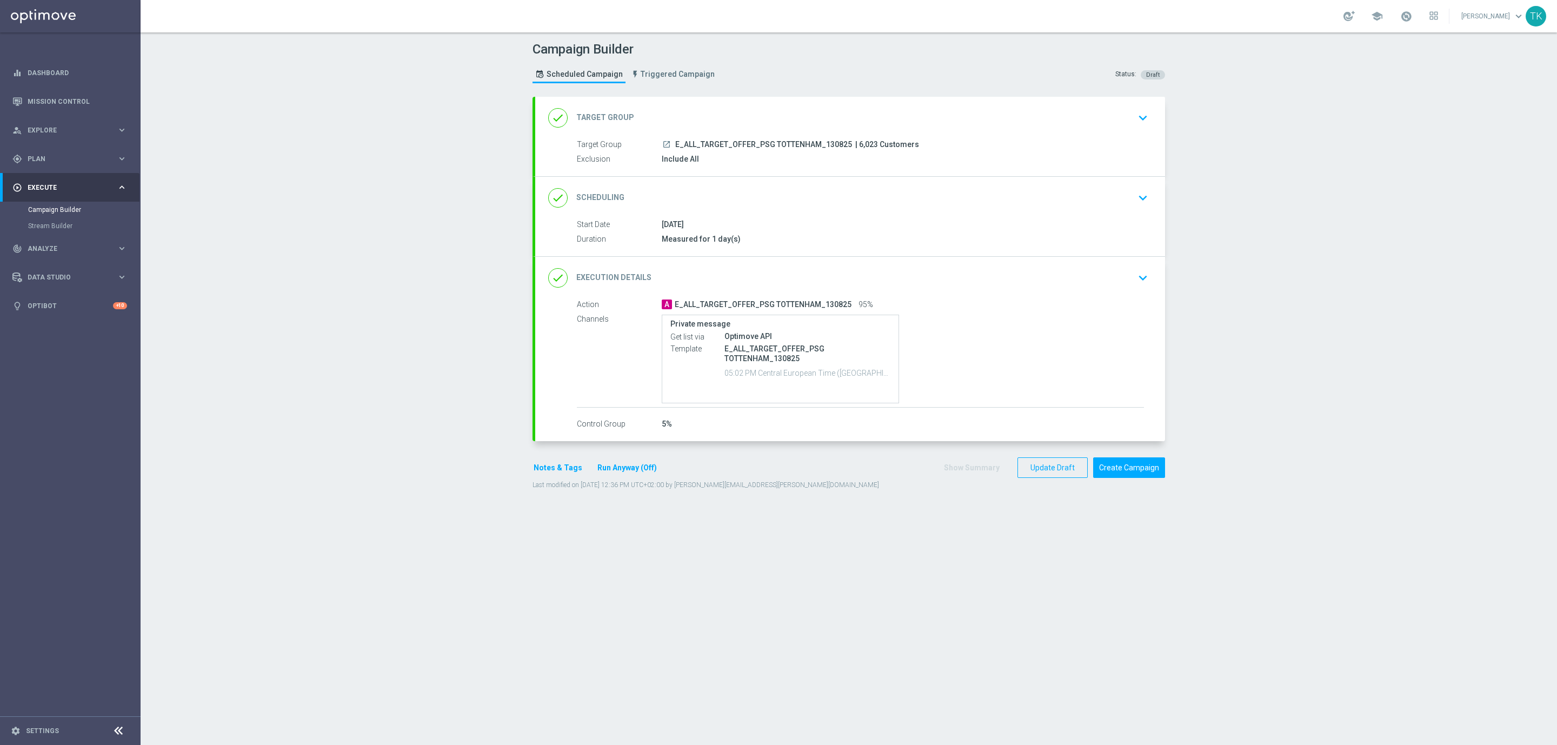
click at [543, 465] on button "Notes & Tags" at bounding box center [558, 468] width 51 height 14
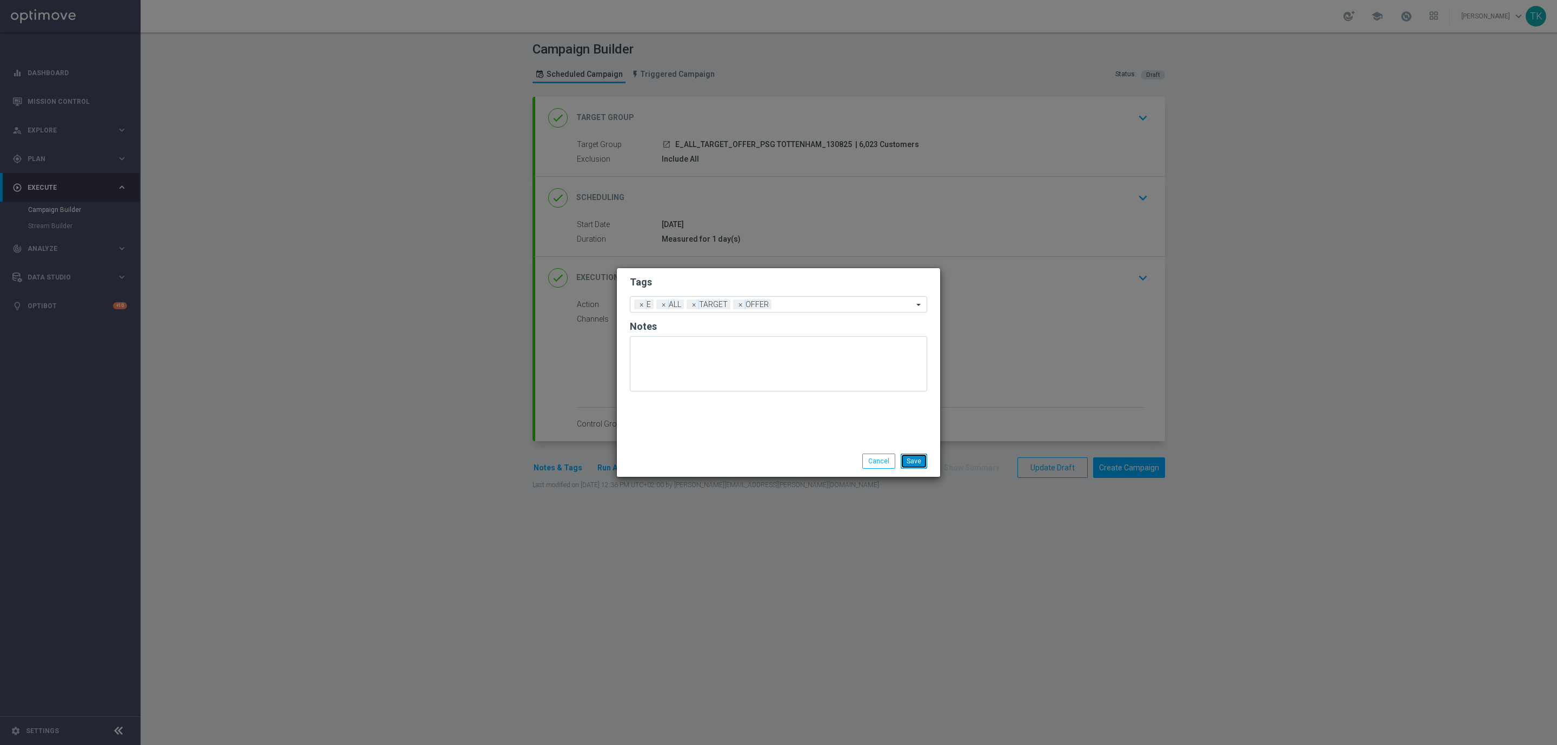
click at [919, 460] on button "Save" at bounding box center [914, 461] width 26 height 15
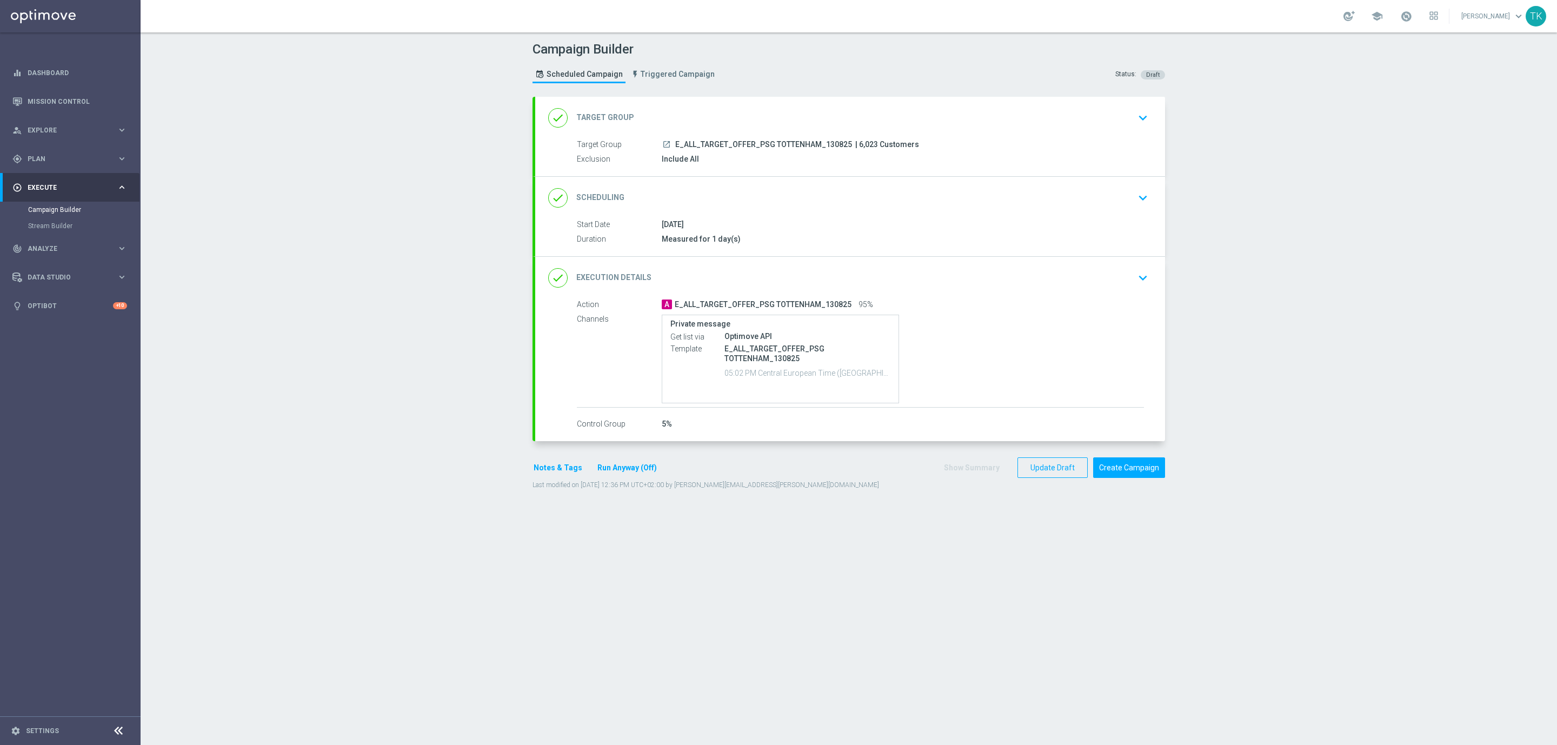
click at [756, 145] on span "E_ALL_TARGET_OFFER_PSG TOTTENHAM_130825" at bounding box center [763, 145] width 177 height 10
copy div "E_ALL_TARGET_OFFER_PSG TOTTENHAM_130825"
click at [767, 145] on span "E_ALL_TARGET_OFFER_PSG TOTTENHAM_130825" at bounding box center [763, 145] width 177 height 10
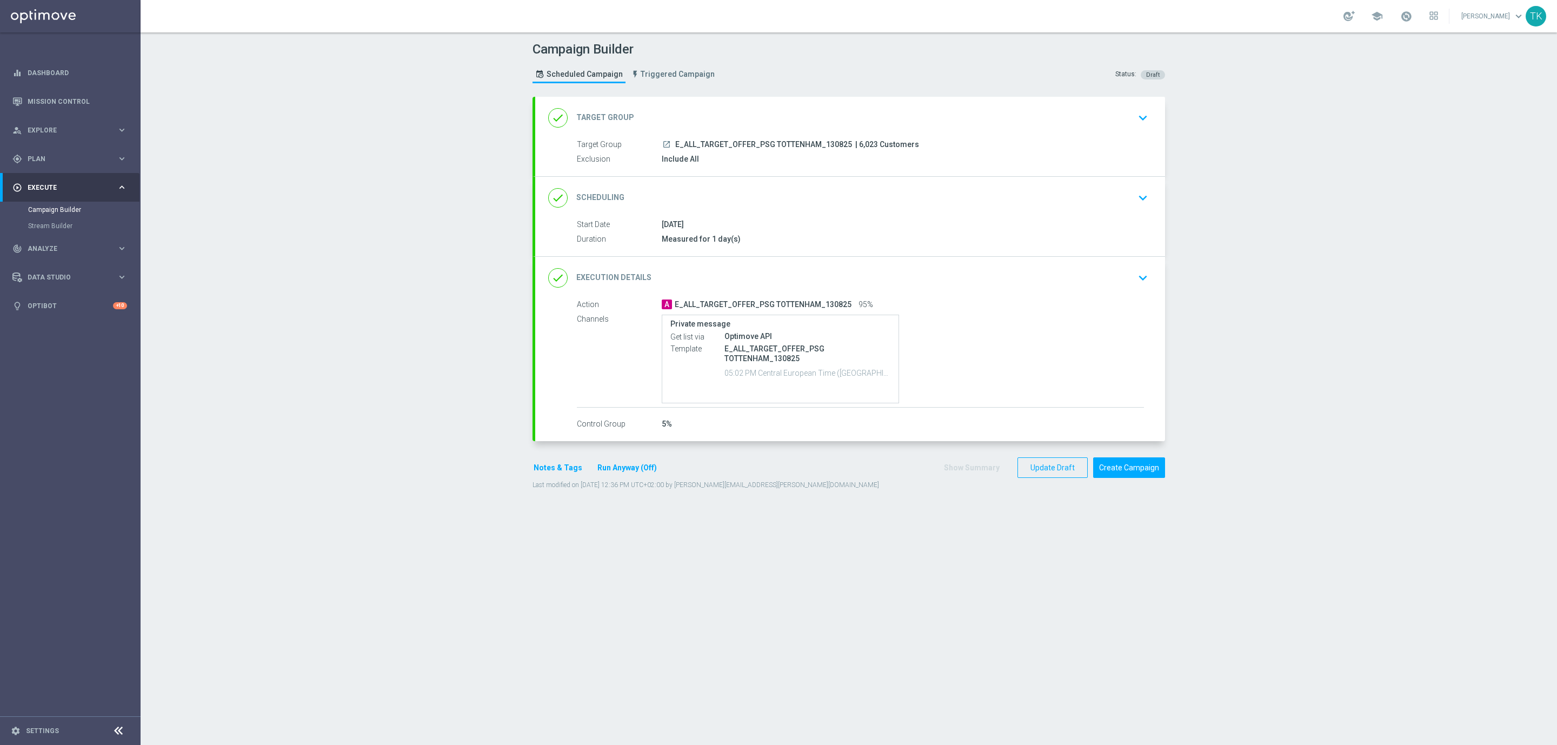
click at [545, 464] on button "Notes & Tags" at bounding box center [558, 468] width 51 height 14
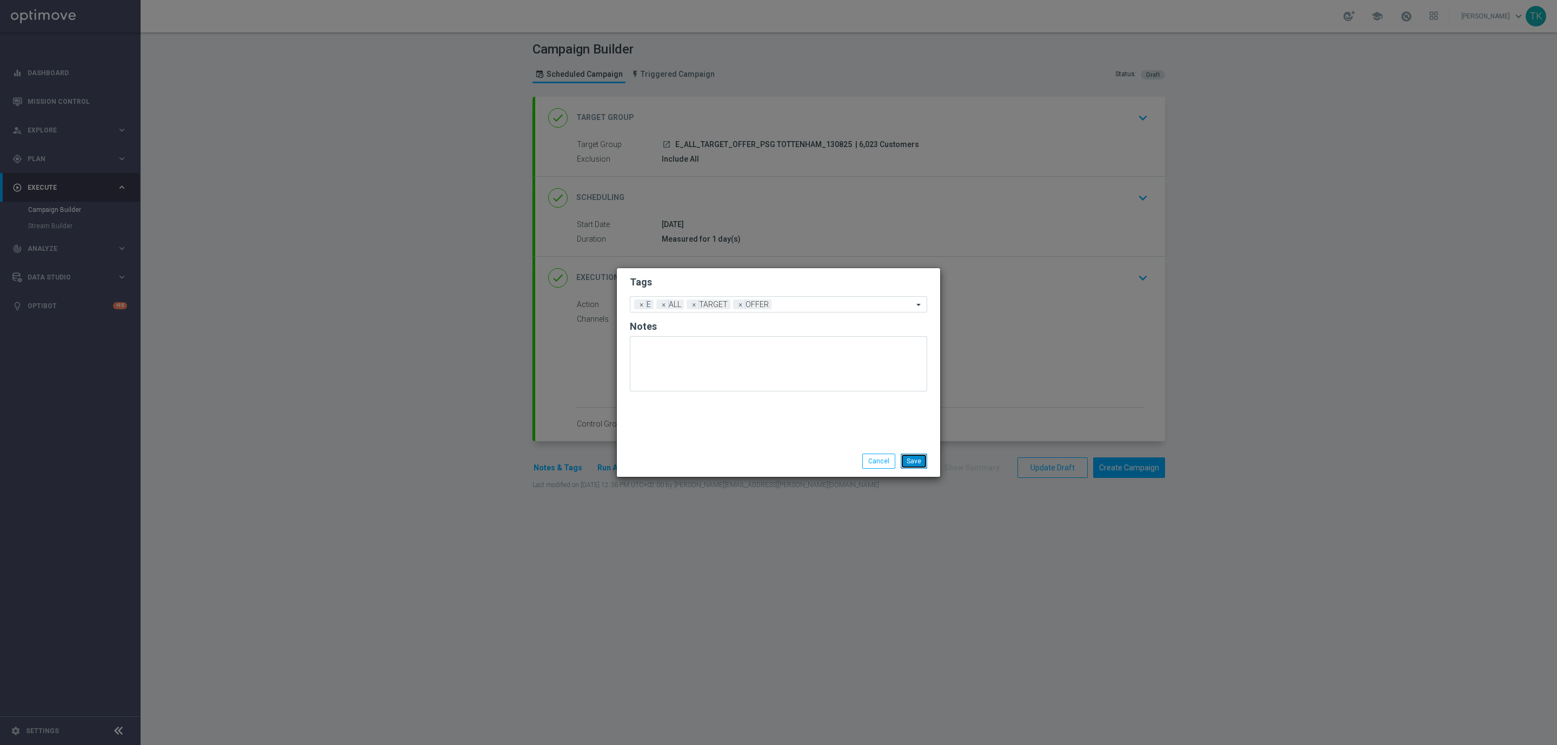
click at [915, 461] on button "Save" at bounding box center [914, 461] width 26 height 15
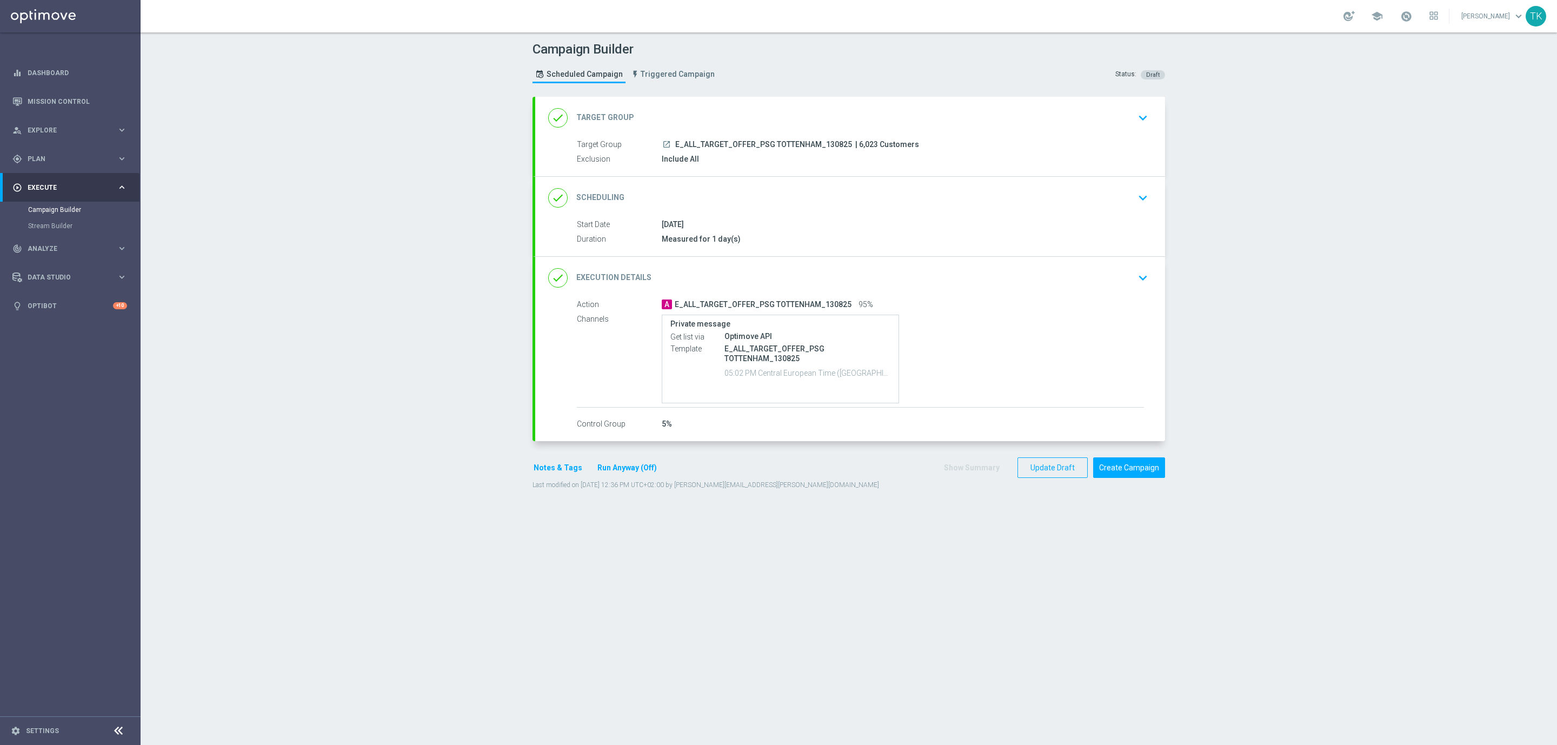
click at [542, 472] on button "Notes & Tags" at bounding box center [558, 468] width 51 height 14
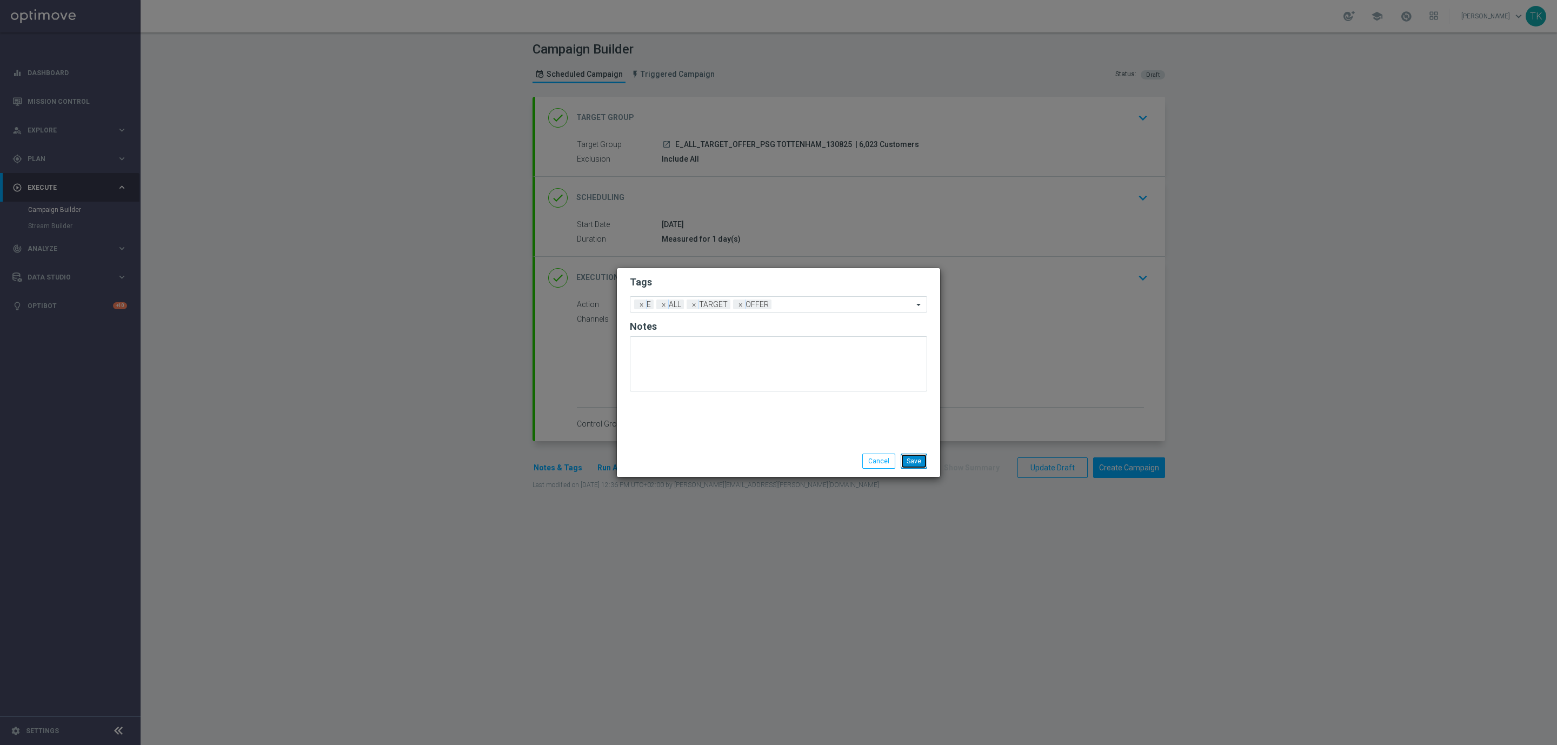
click at [915, 460] on button "Save" at bounding box center [914, 461] width 26 height 15
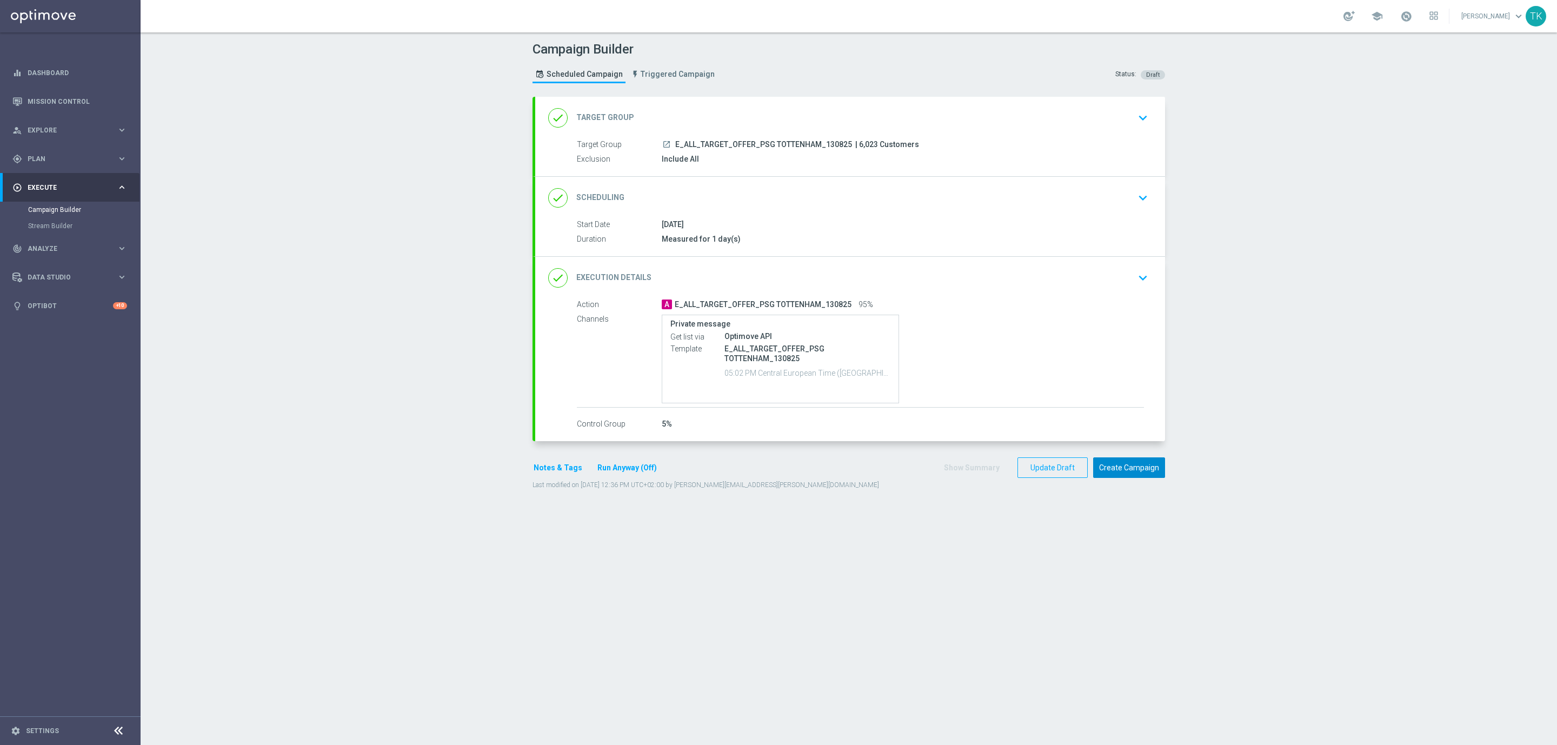
click at [1116, 469] on button "Create Campaign" at bounding box center [1129, 467] width 72 height 21
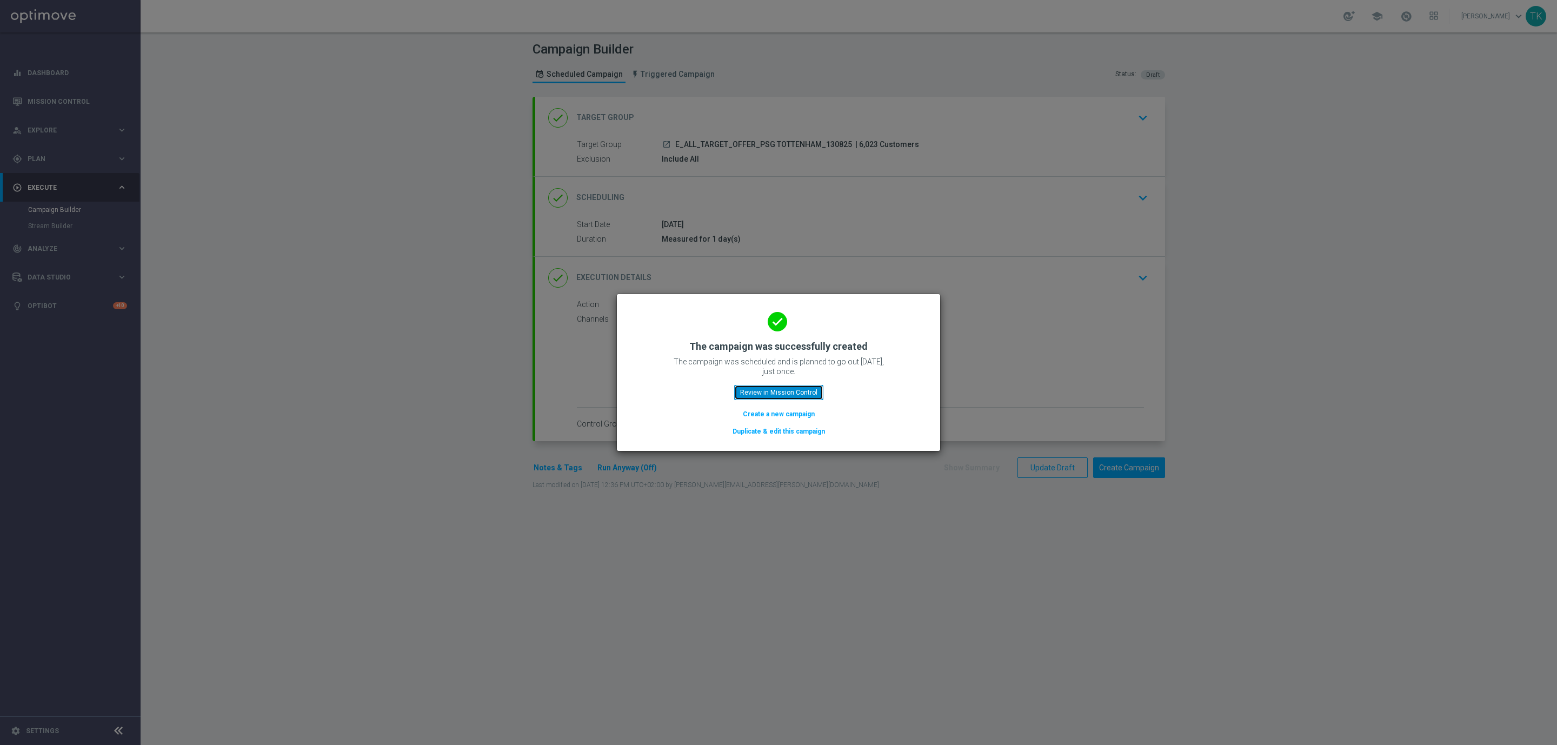
click at [787, 396] on button "Review in Mission Control" at bounding box center [778, 392] width 89 height 15
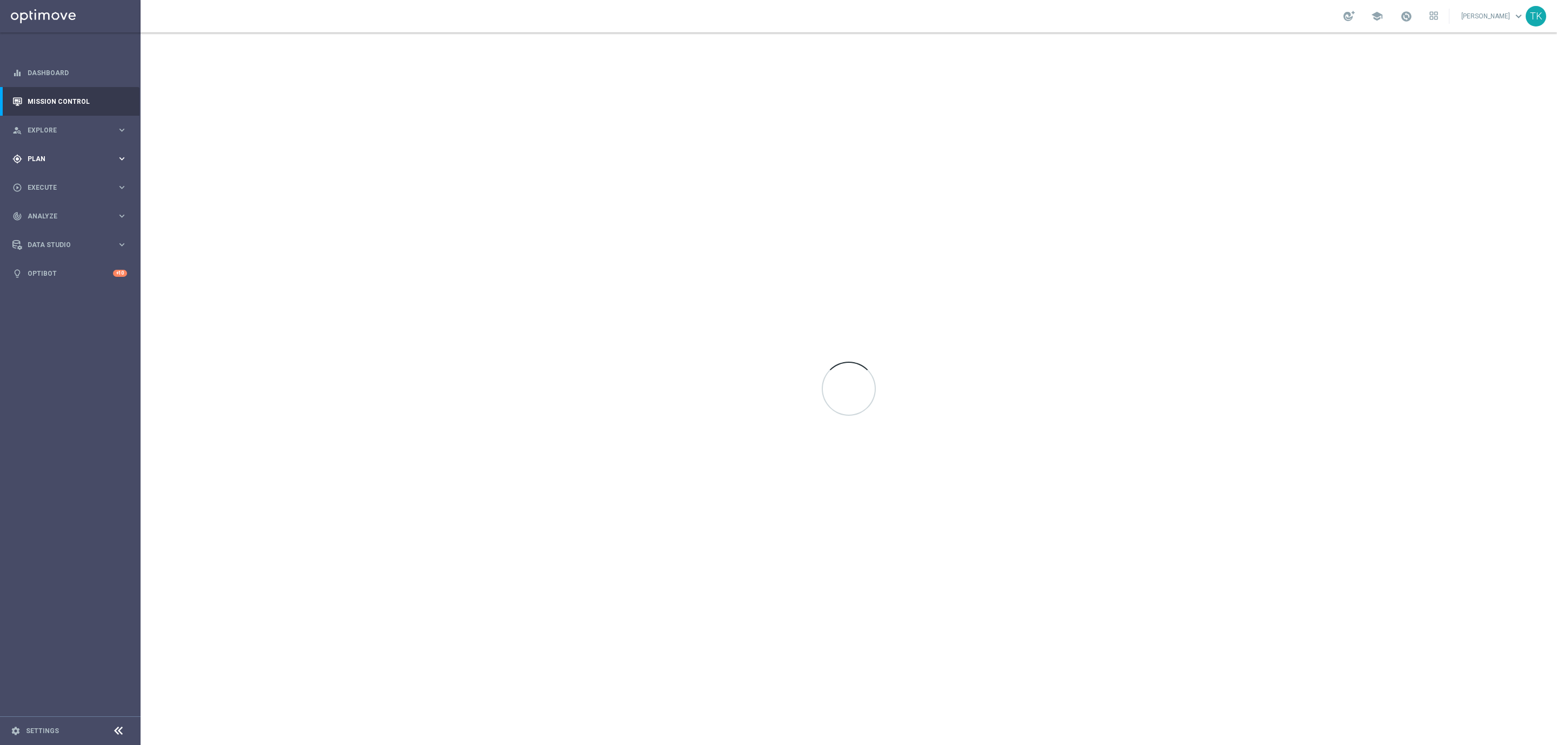
click at [34, 159] on span "Plan" at bounding box center [72, 159] width 89 height 6
click at [47, 180] on link "Target Groups" at bounding box center [70, 181] width 84 height 9
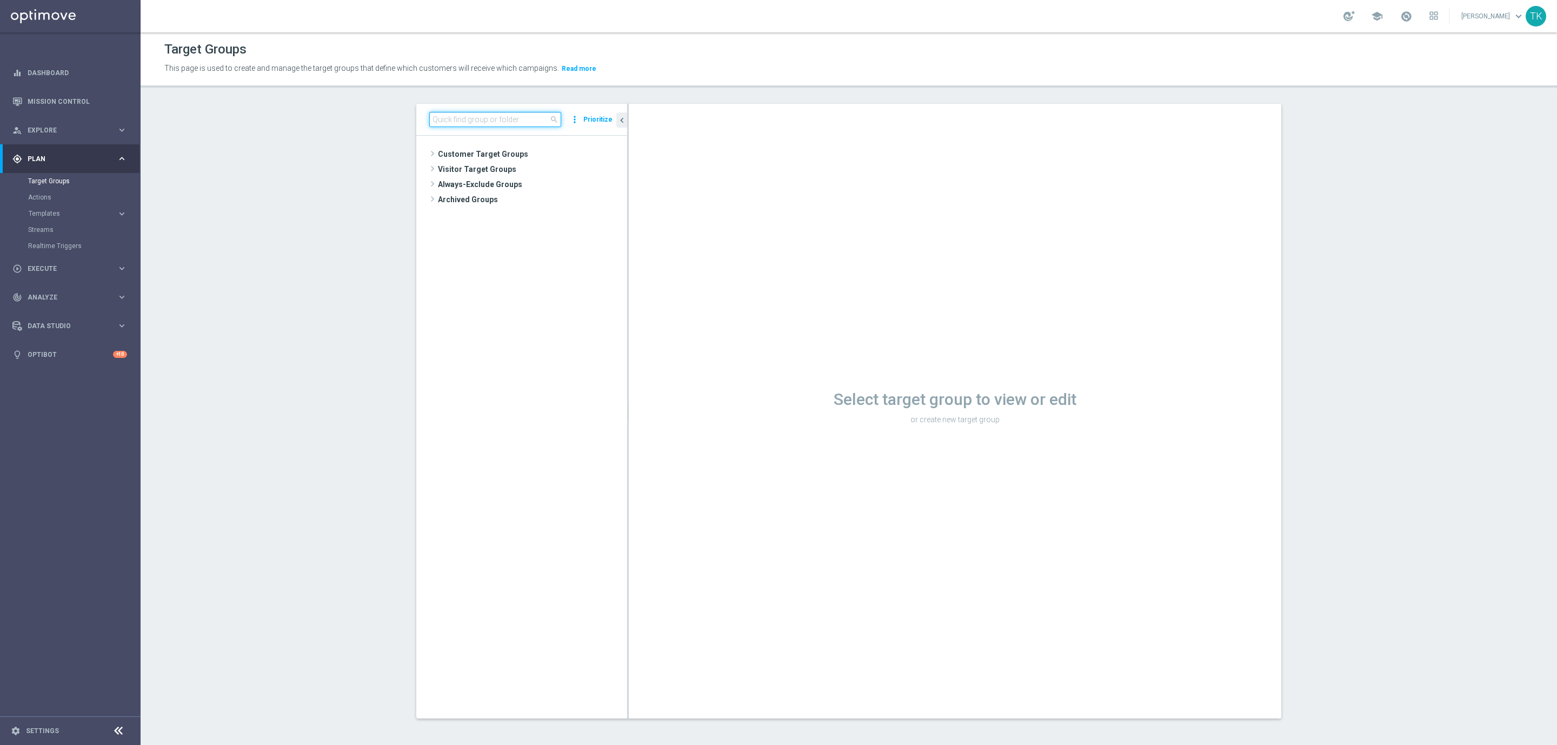
click at [472, 117] on input at bounding box center [495, 119] width 132 height 15
paste input "REACQ_ALL_TARGET_OFFER_POWROT LIG_150825"
type input "REACQ_ALL_TARGET_OFFER_POWROT LIG_150825"
click at [498, 188] on span "REACQ_ALL_TARGET_OFFER_POWROT LIG_150825" at bounding box center [537, 185] width 132 height 9
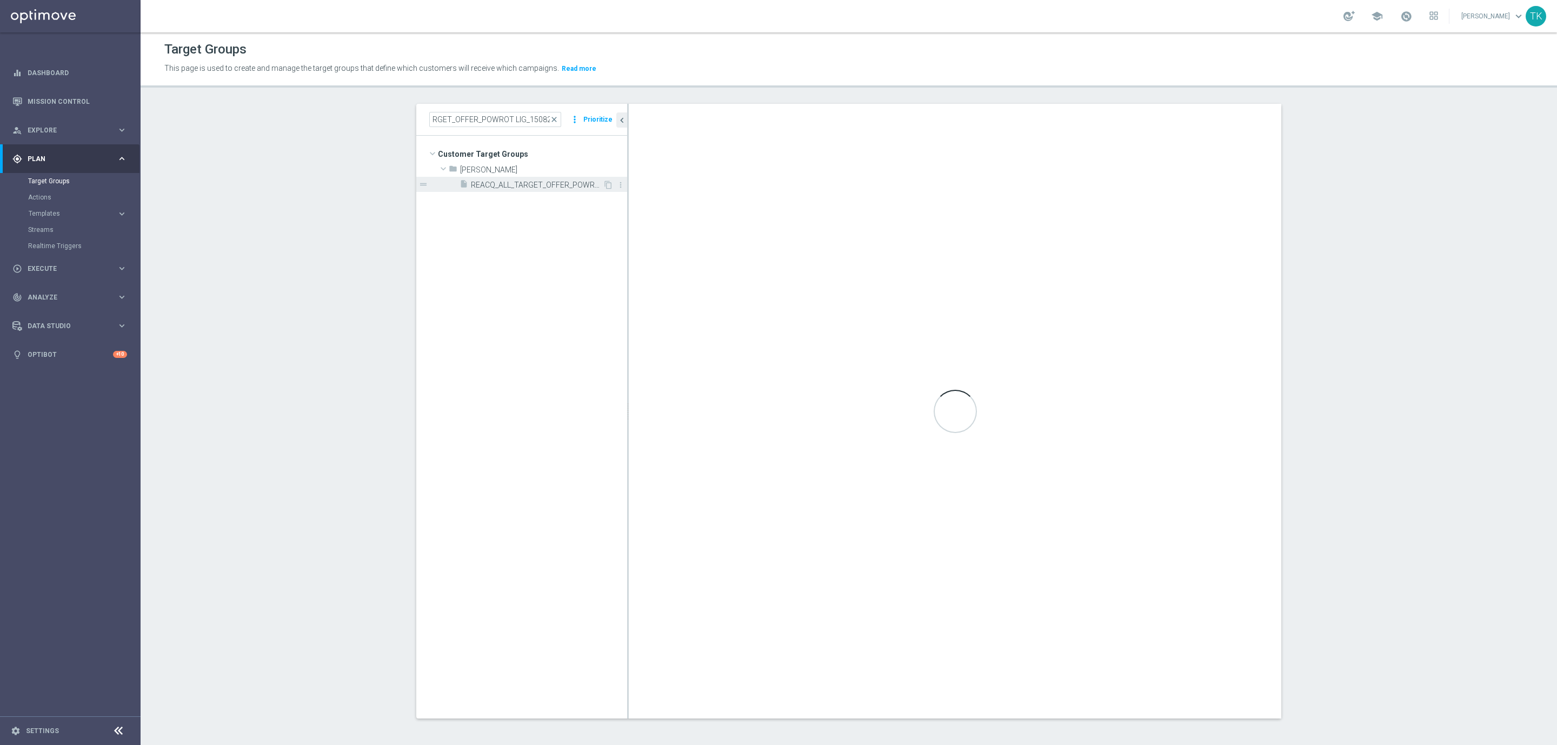
scroll to position [0, 0]
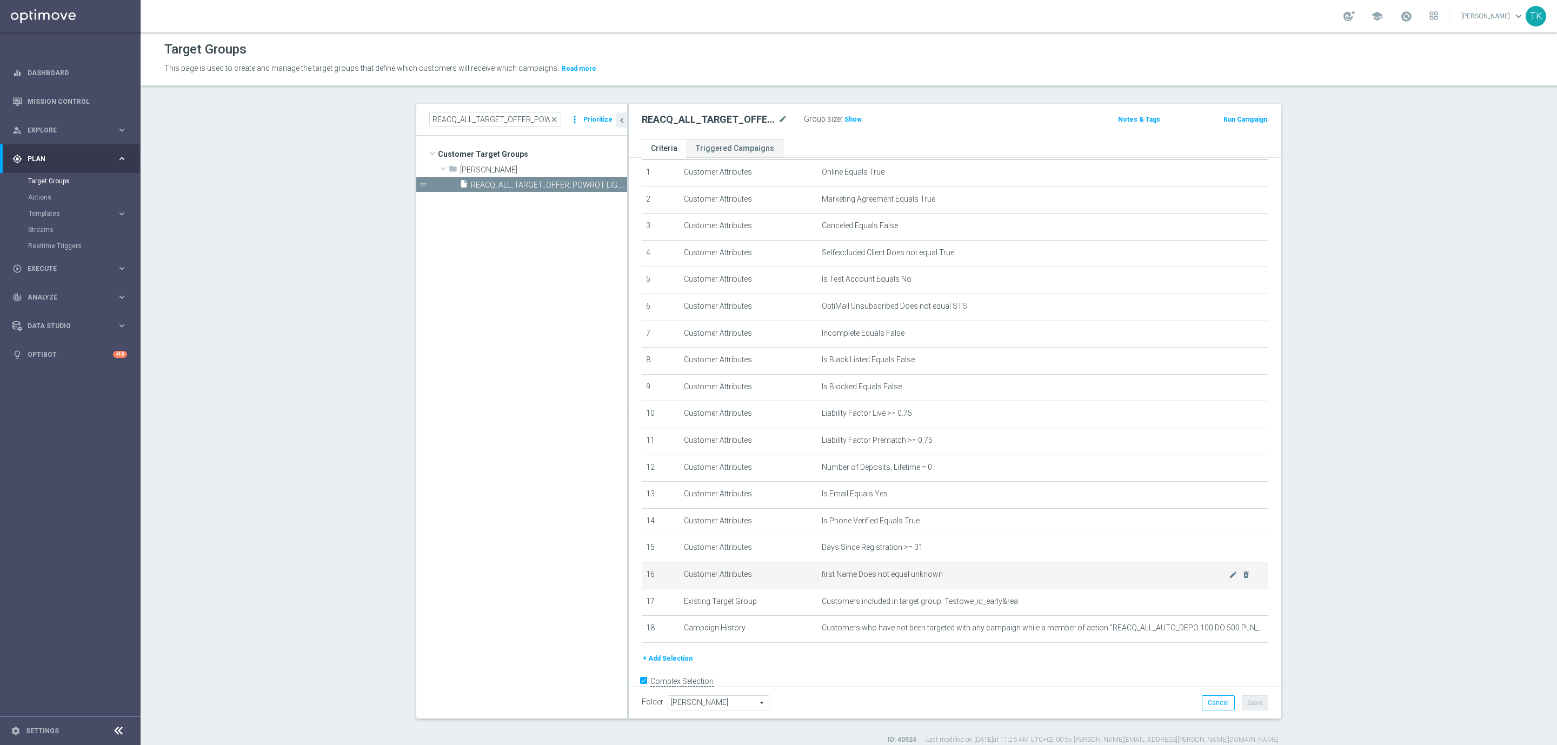
scroll to position [56, 0]
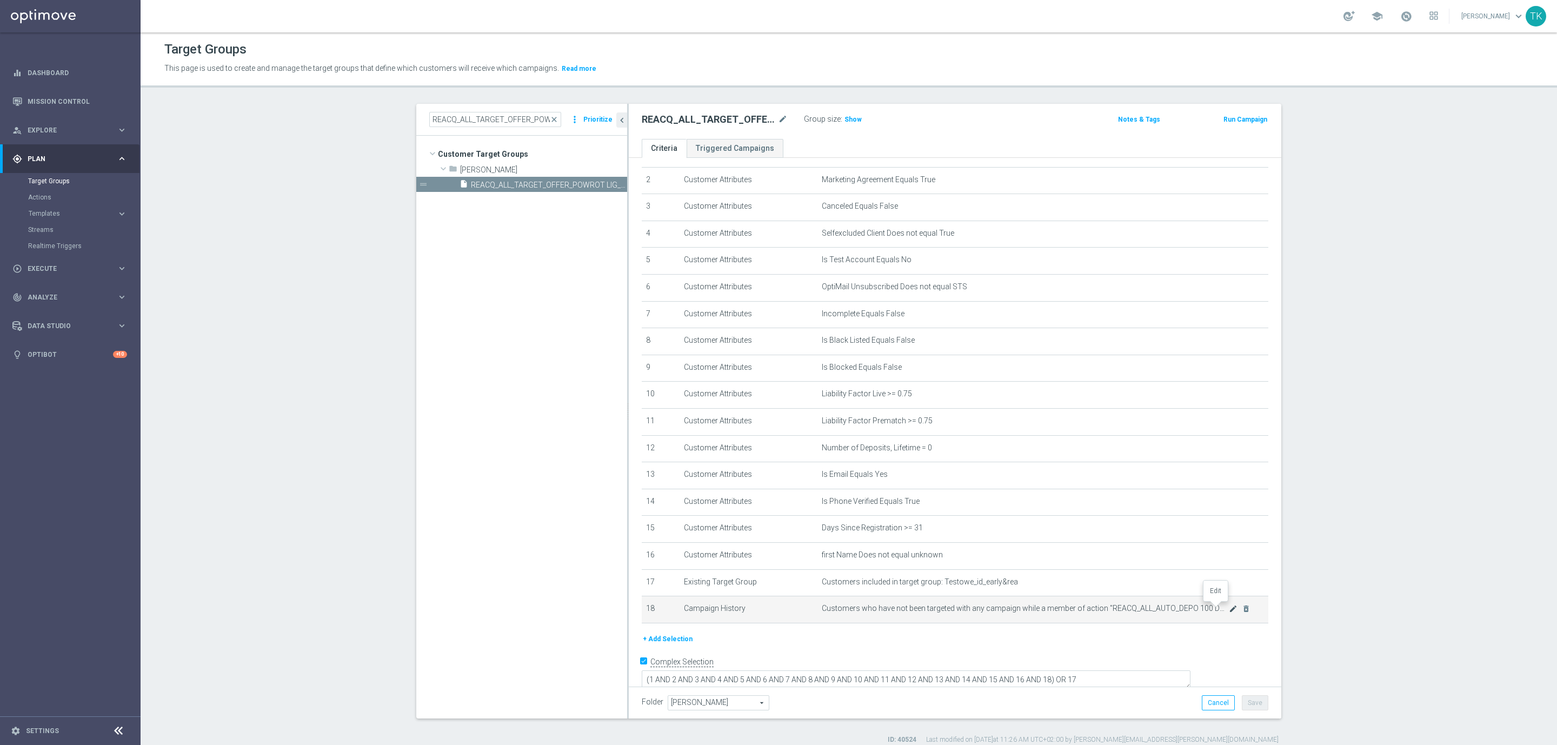
click at [1229, 604] on icon "mode_edit" at bounding box center [1233, 608] width 9 height 9
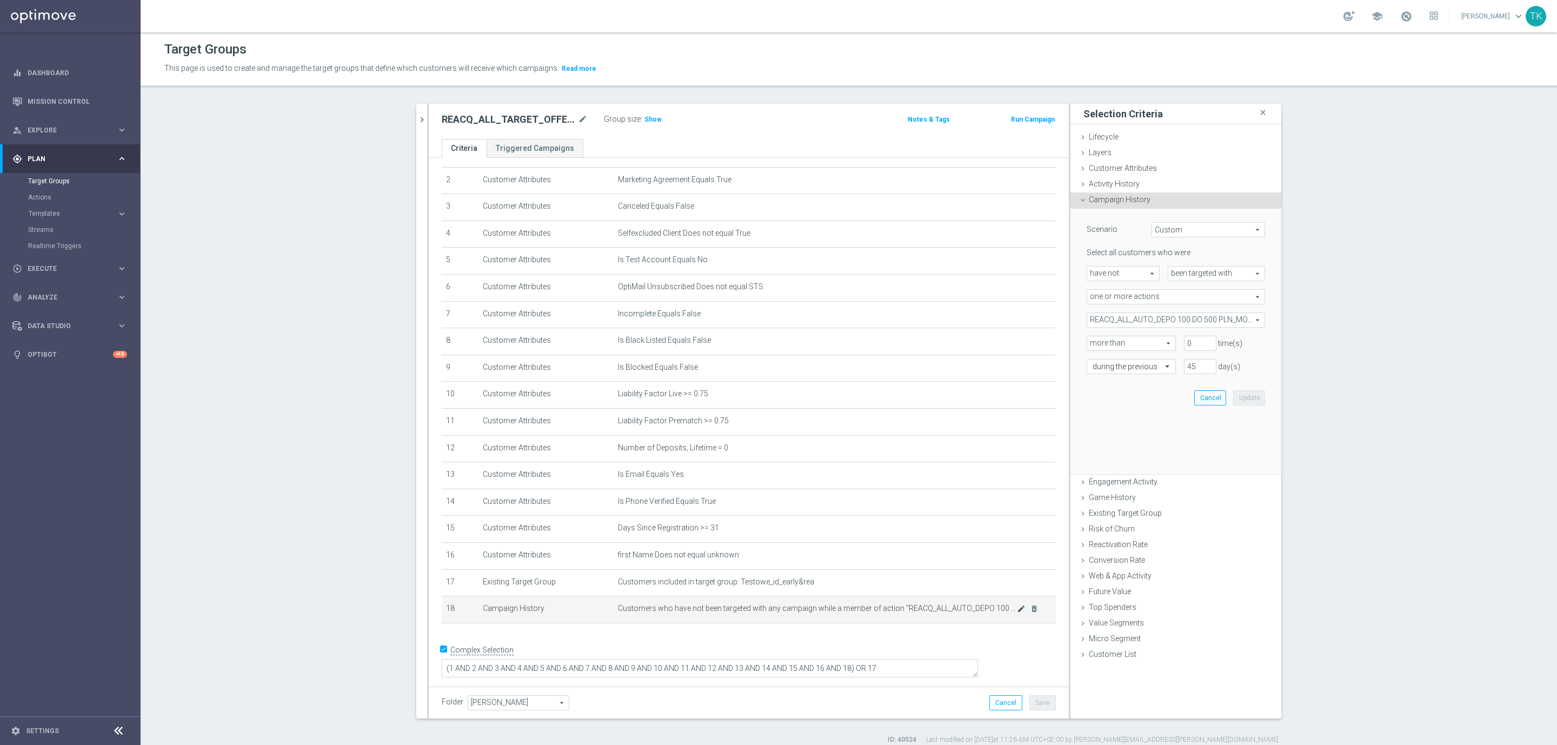
scroll to position [44, 0]
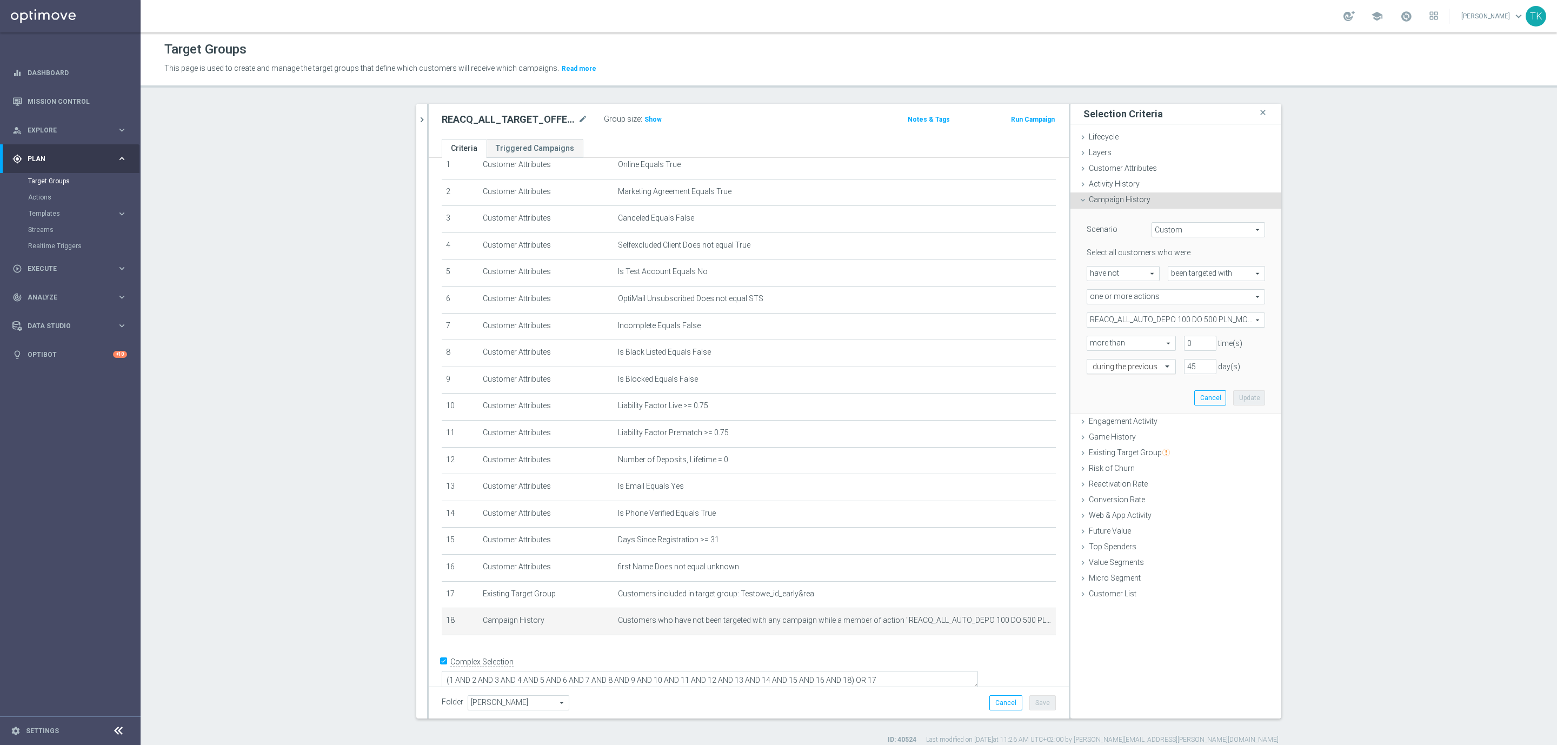
click at [1095, 364] on input "text" at bounding box center [1121, 367] width 56 height 10
click at [1100, 397] on label "exactly" at bounding box center [1102, 399] width 19 height 9
click at [1194, 362] on input "number" at bounding box center [1200, 366] width 32 height 15
click at [1112, 368] on input "text" at bounding box center [1121, 367] width 56 height 10
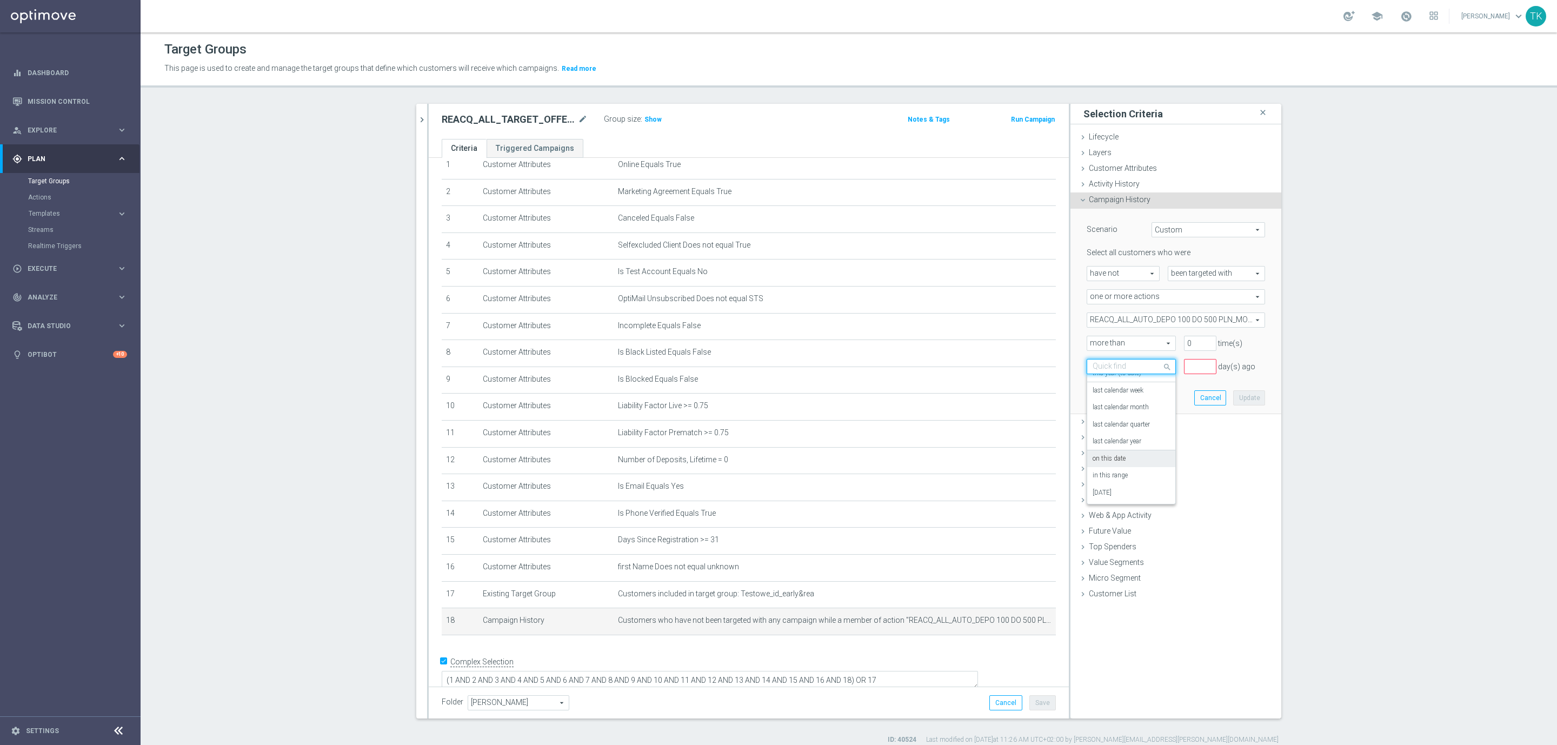
click at [1121, 464] on div "on this date" at bounding box center [1131, 458] width 77 height 17
click at [1099, 396] on input at bounding box center [1176, 390] width 178 height 15
click at [1140, 487] on span "12" at bounding box center [1135, 485] width 17 height 17
type input "12 Aug 2025"
click at [1246, 422] on button "Update" at bounding box center [1249, 421] width 32 height 15
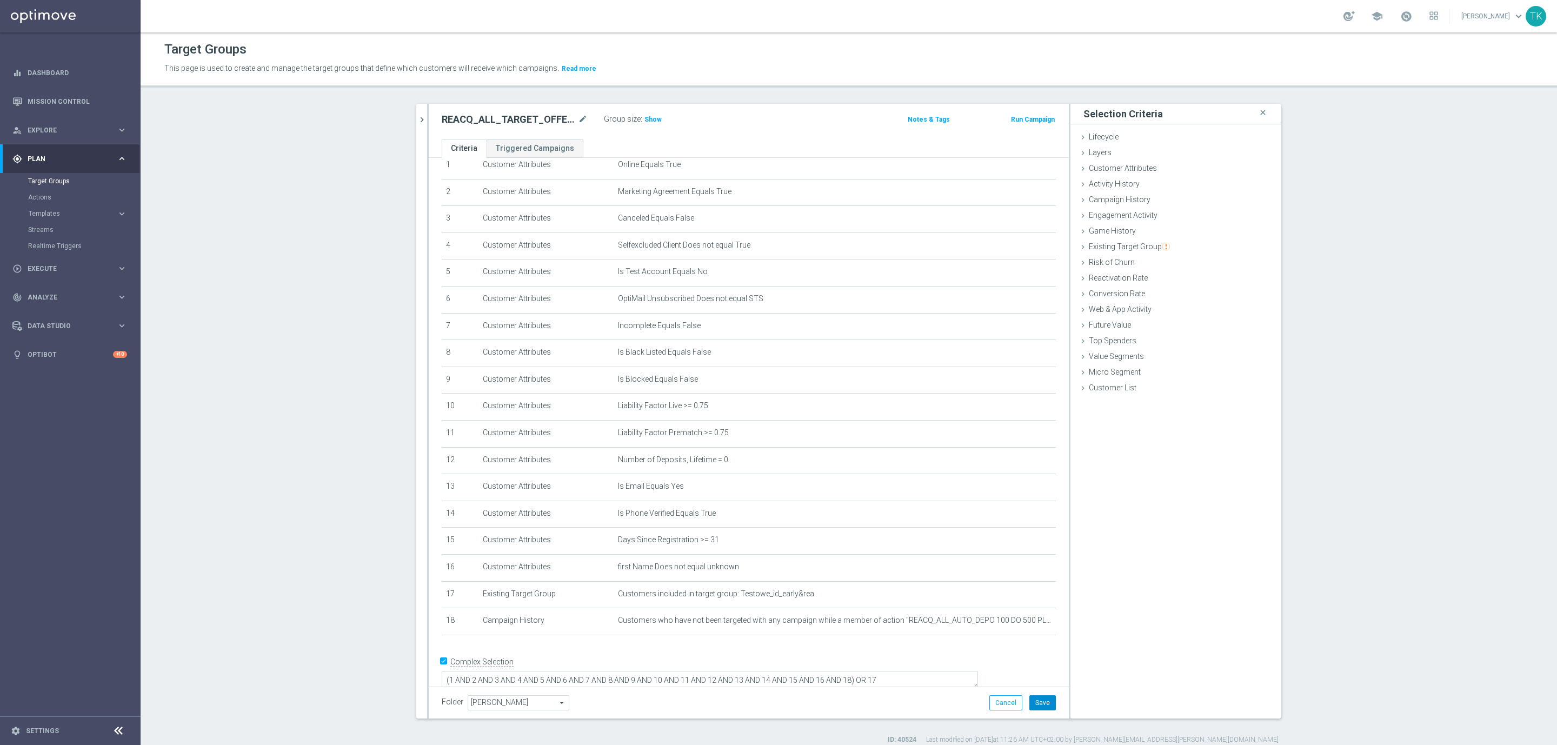
click at [1037, 708] on button "Save" at bounding box center [1042, 702] width 26 height 15
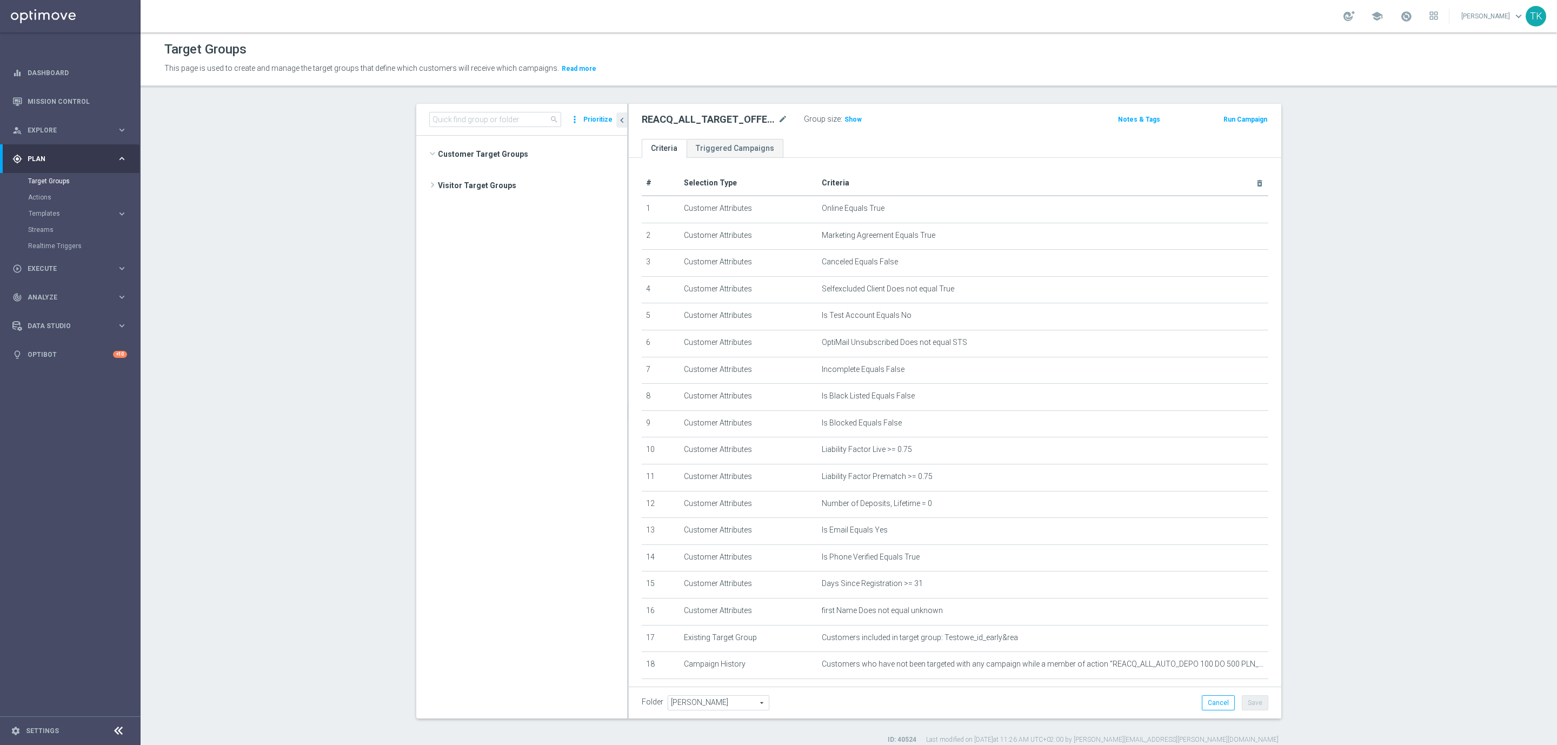
scroll to position [1087, 0]
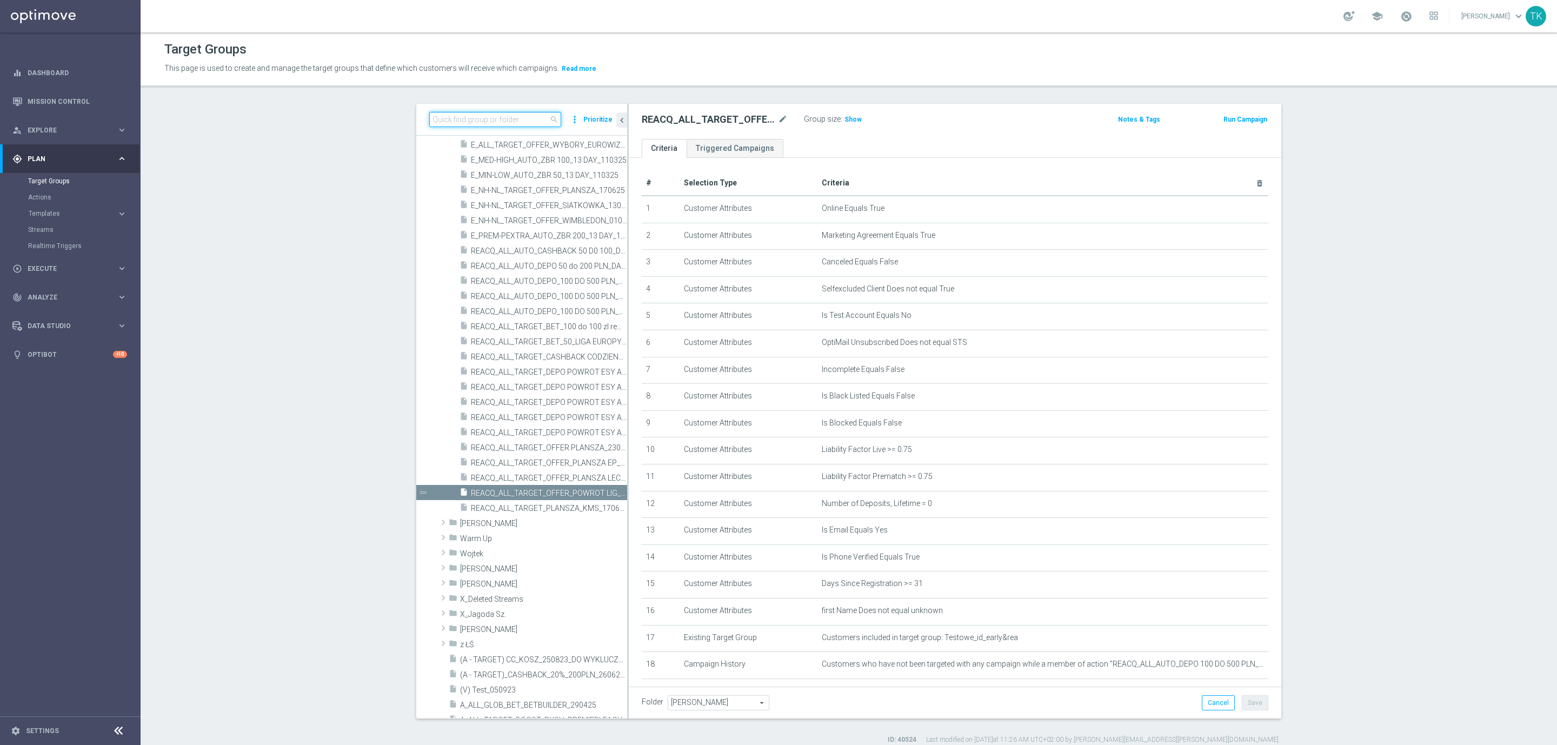
click at [448, 121] on input at bounding box center [495, 119] width 132 height 15
paste input "E_ALL_TARGET_OFFER_POWROT LIG_150825"
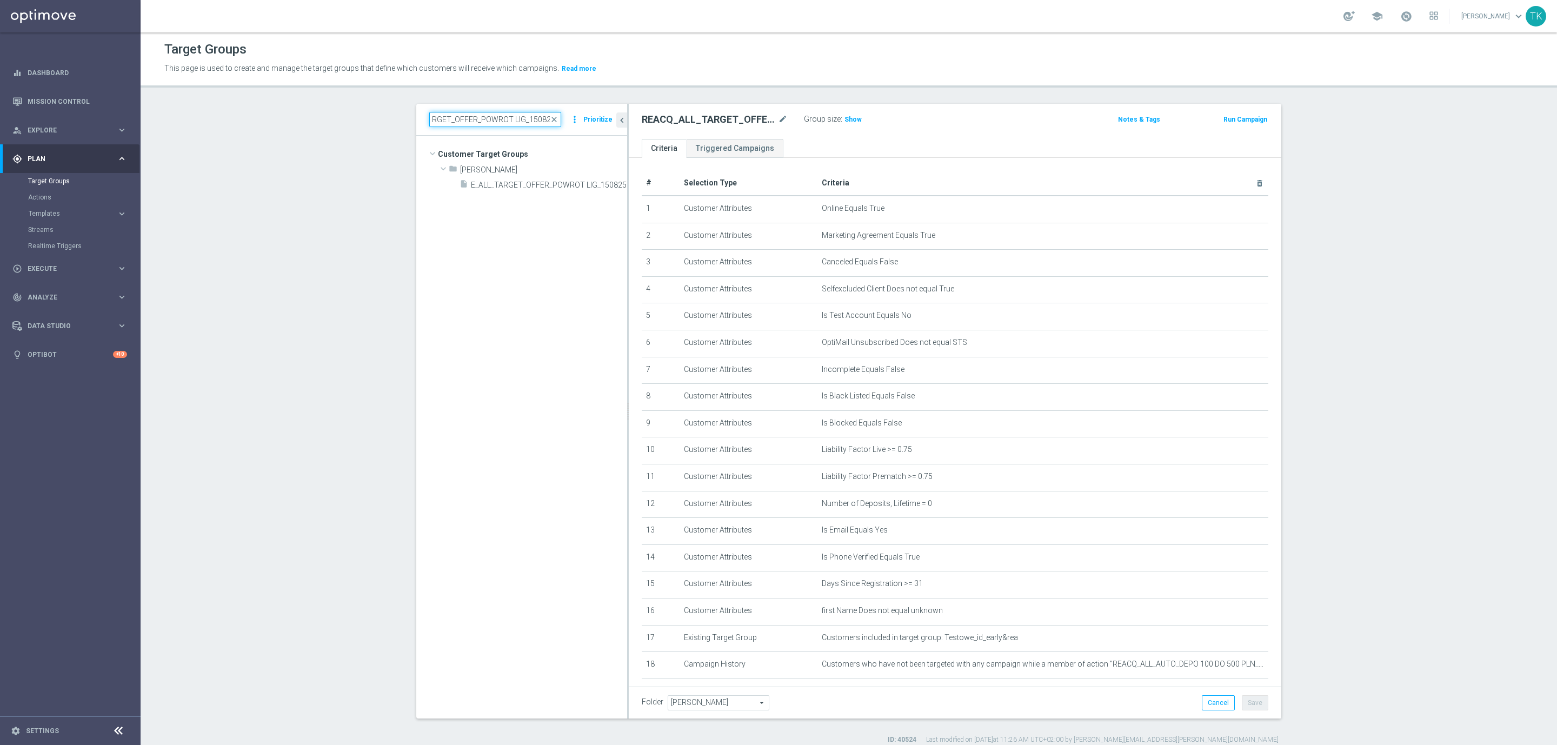
scroll to position [0, 0]
type input "E_ALL_TARGET_OFFER_POWROT LIG_150825"
click at [529, 185] on span "E_ALL_TARGET_OFFER_POWROT LIG_150825" at bounding box center [537, 185] width 132 height 9
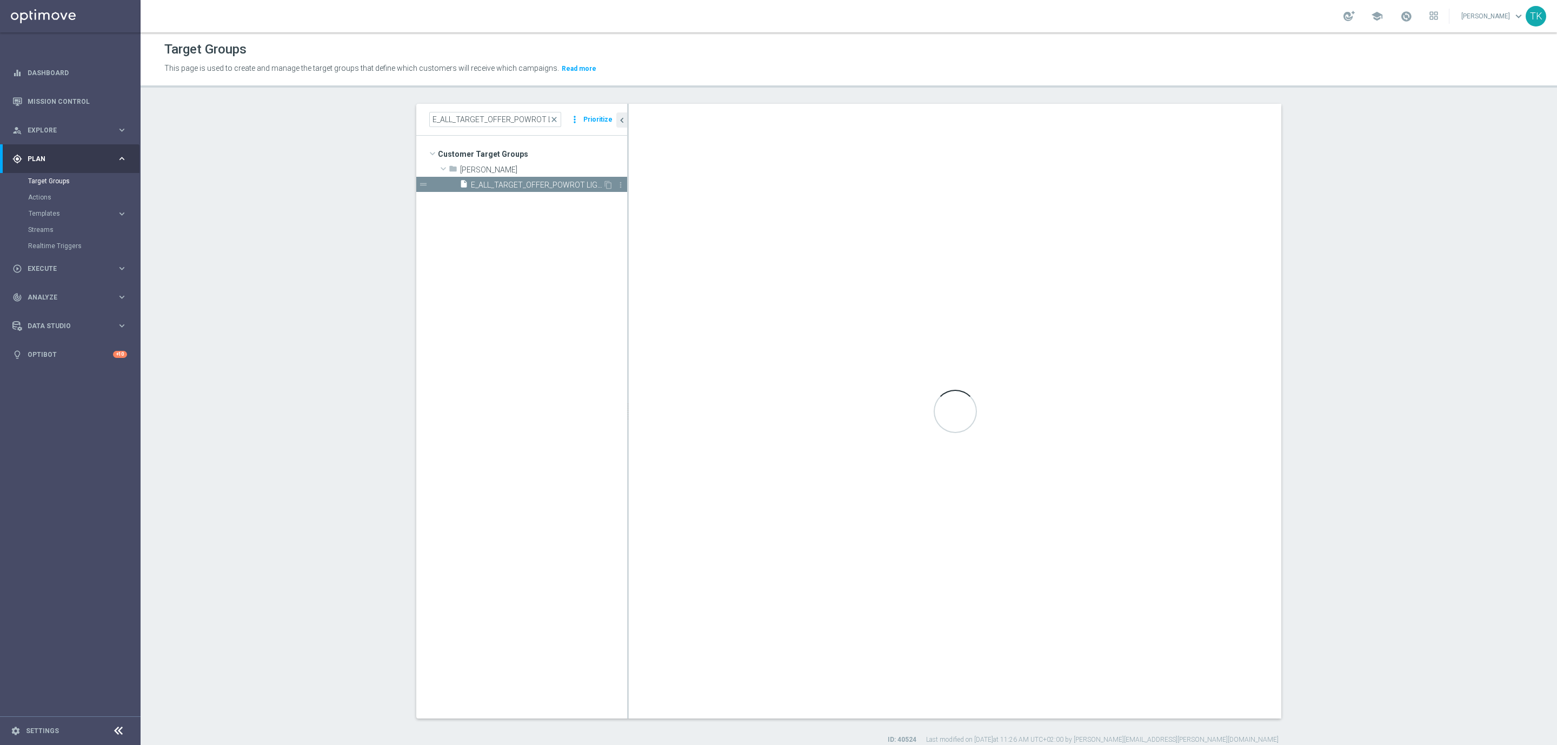
type textarea "(1 AND 2 AND 3 AND 4 AND 5 AND 6 AND 7 AND 8 AND 9 AND 10 AND 11 AND 12 AND 13 …"
type input "[PERSON_NAME]"
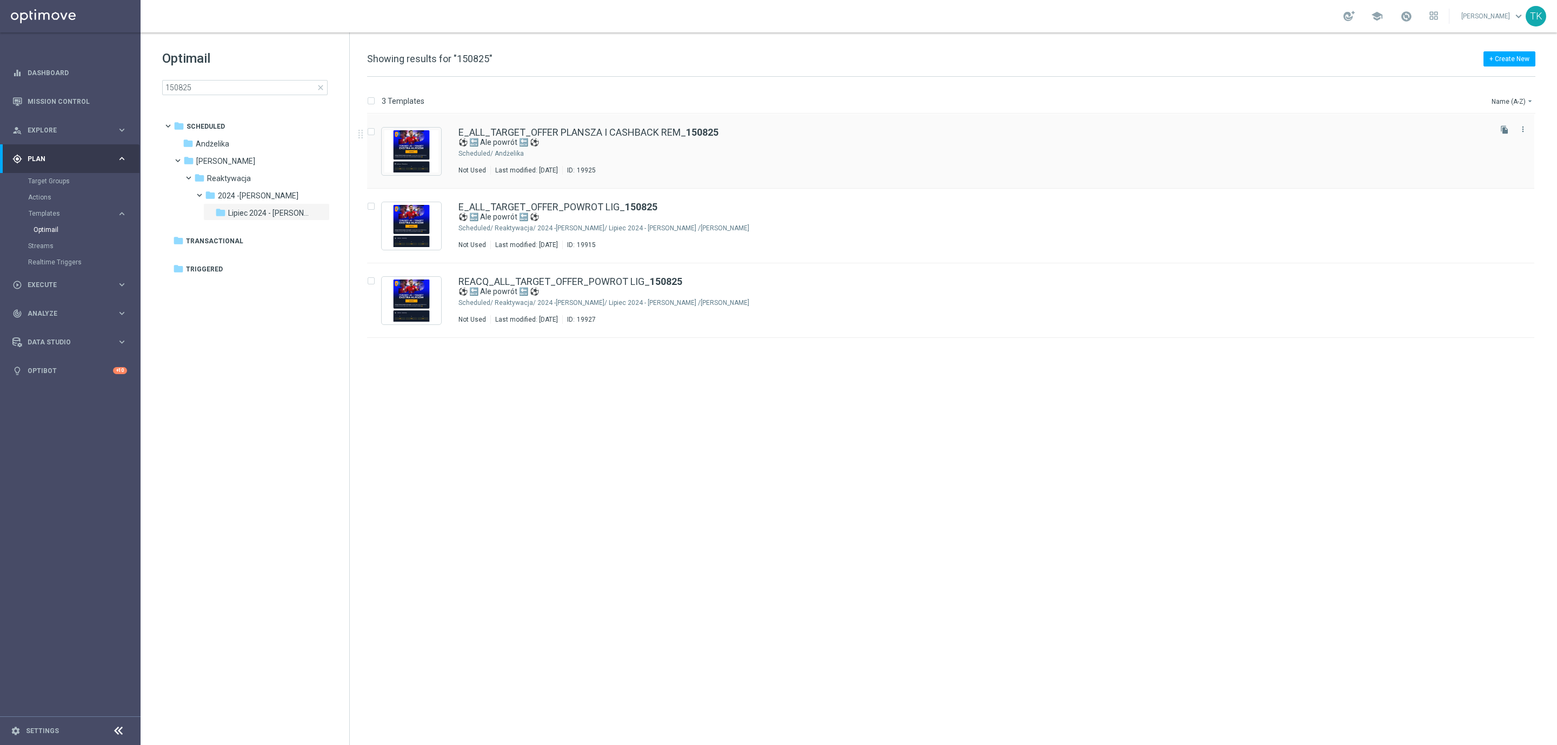
click at [602, 149] on div "Andżelika" at bounding box center [992, 153] width 994 height 9
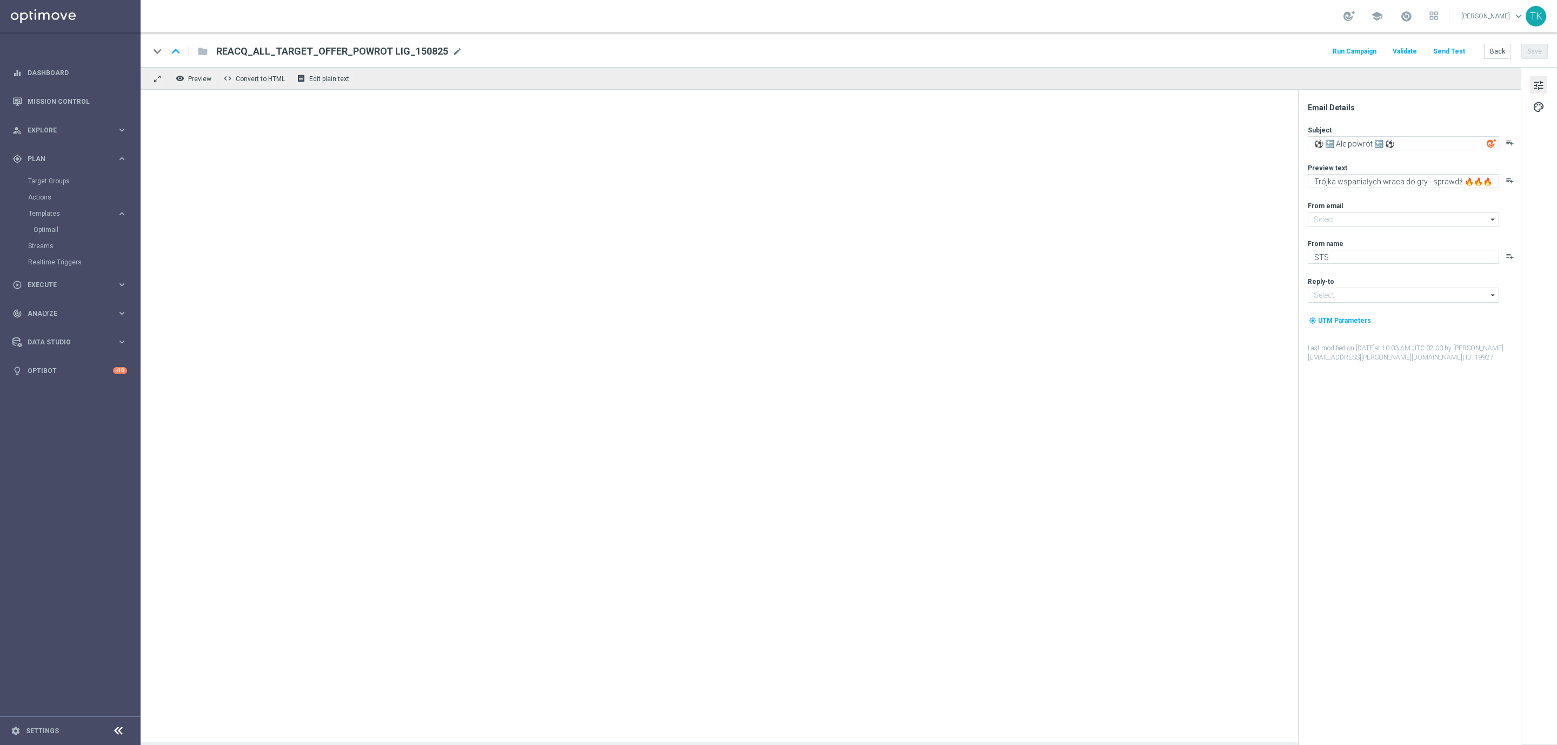
type input "[EMAIL_ADDRESS][DOMAIN_NAME]"
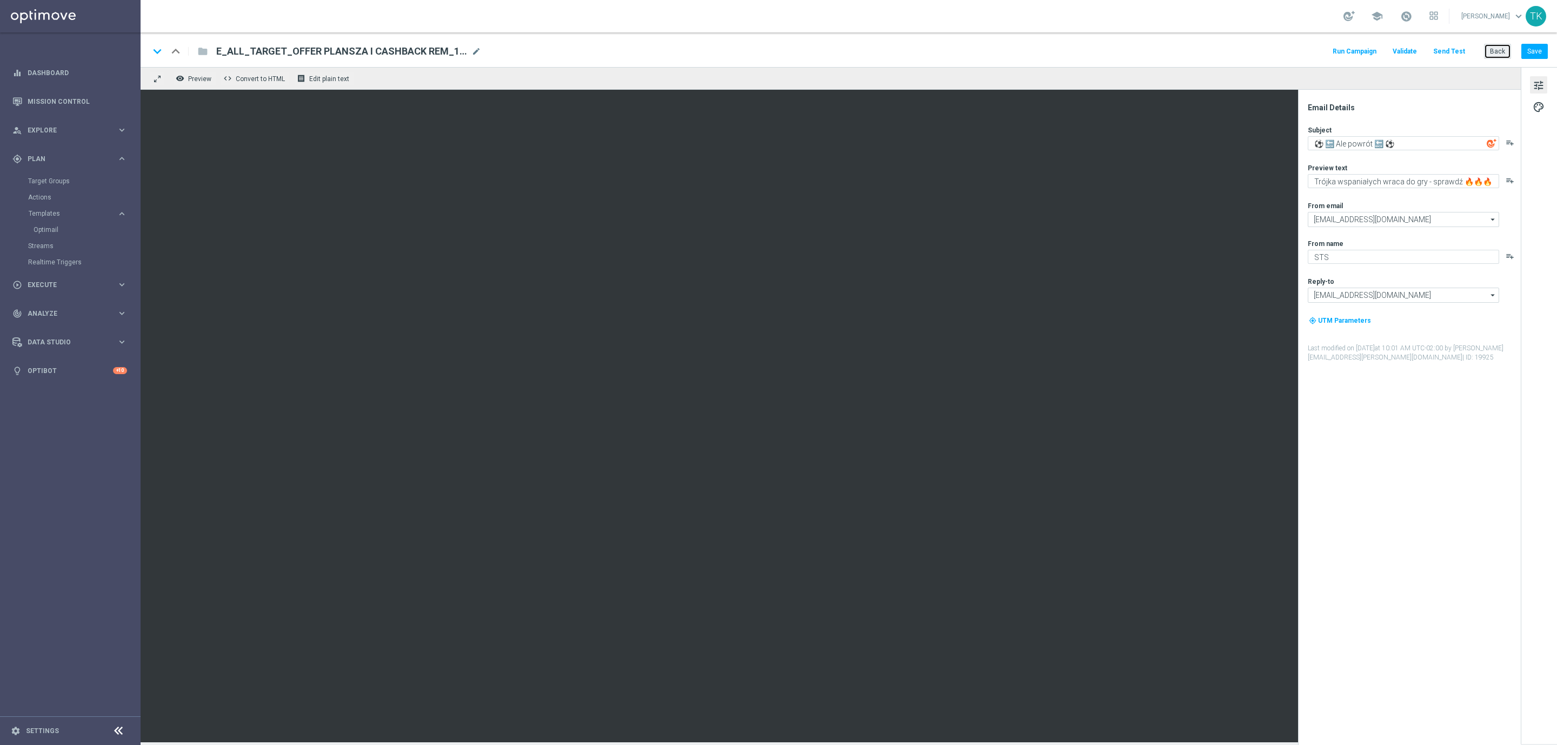
click at [1497, 45] on button "Back" at bounding box center [1497, 51] width 27 height 15
